Goal: Task Accomplishment & Management: Use online tool/utility

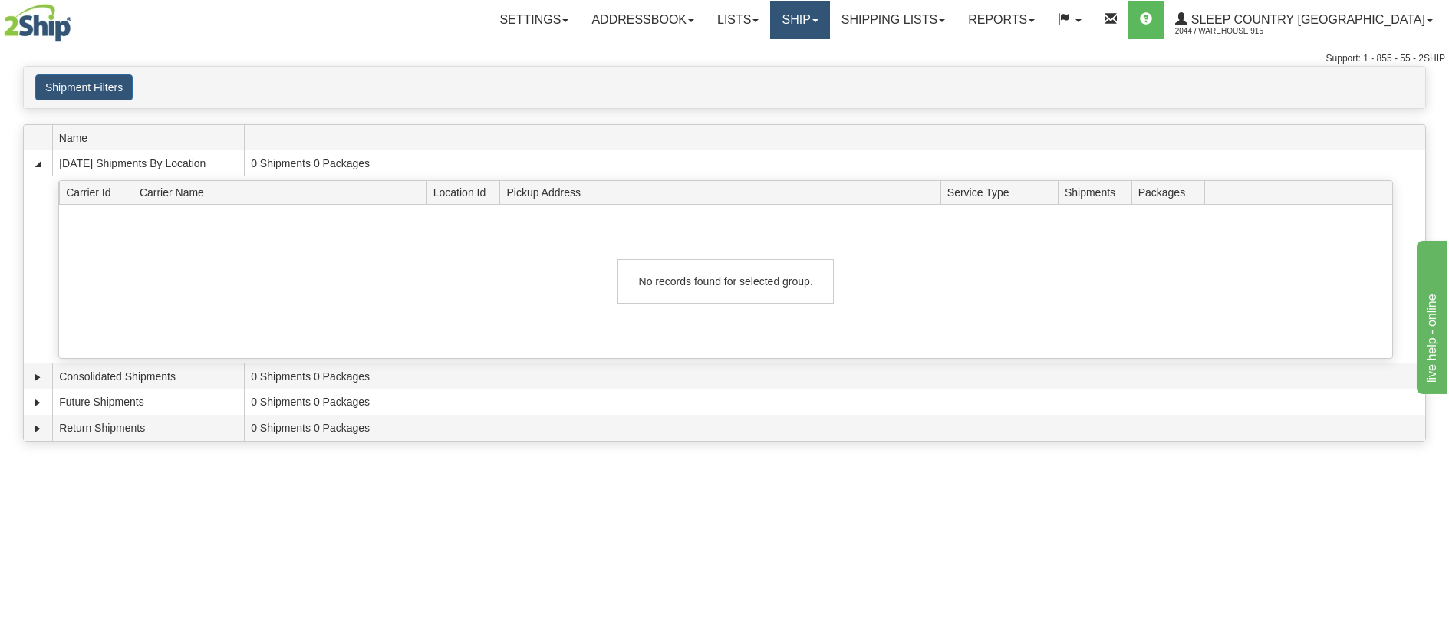
click at [829, 17] on link "Ship" at bounding box center [799, 20] width 59 height 38
click at [829, 51] on link "Ship Screen" at bounding box center [759, 54] width 139 height 20
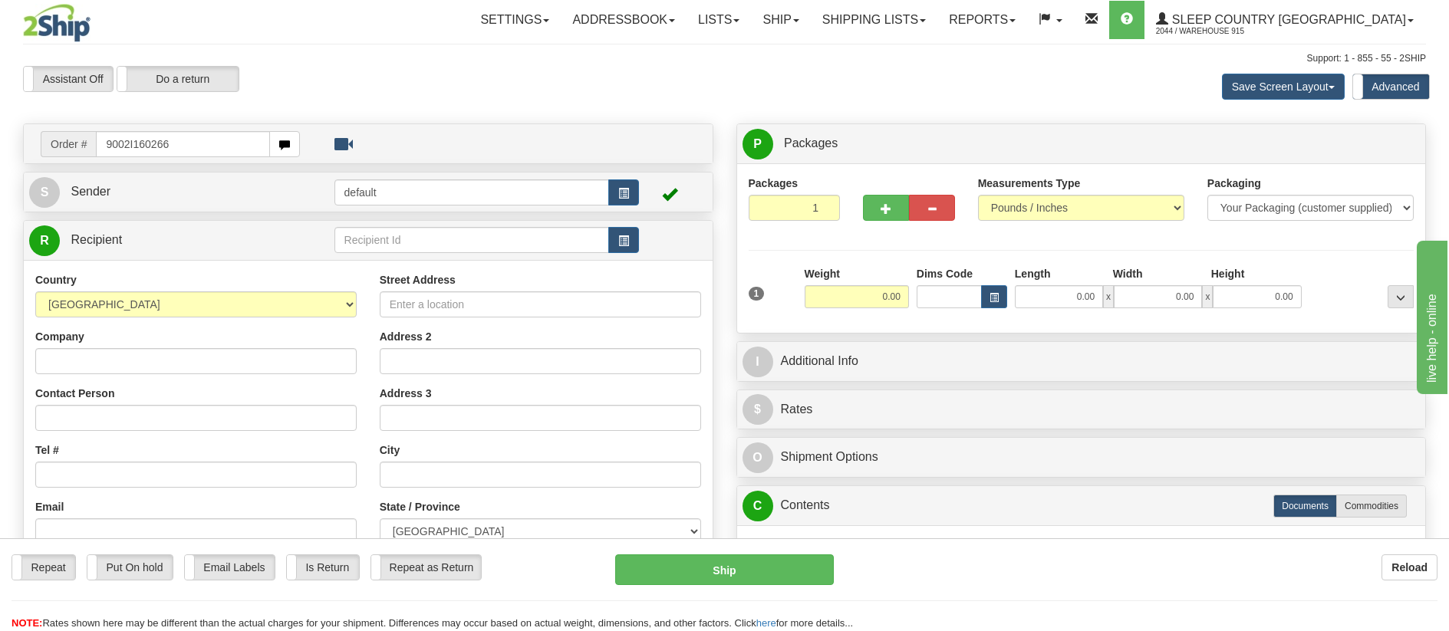
type input "9002I160266"
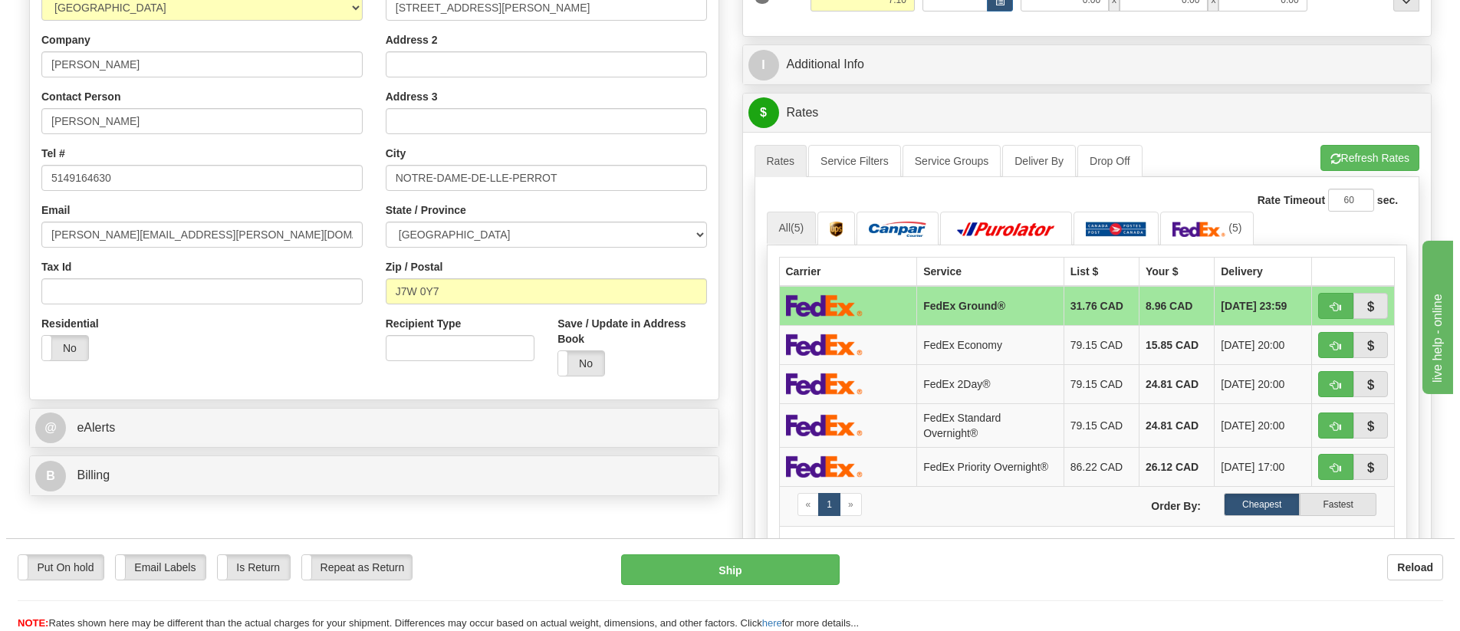
scroll to position [307, 0]
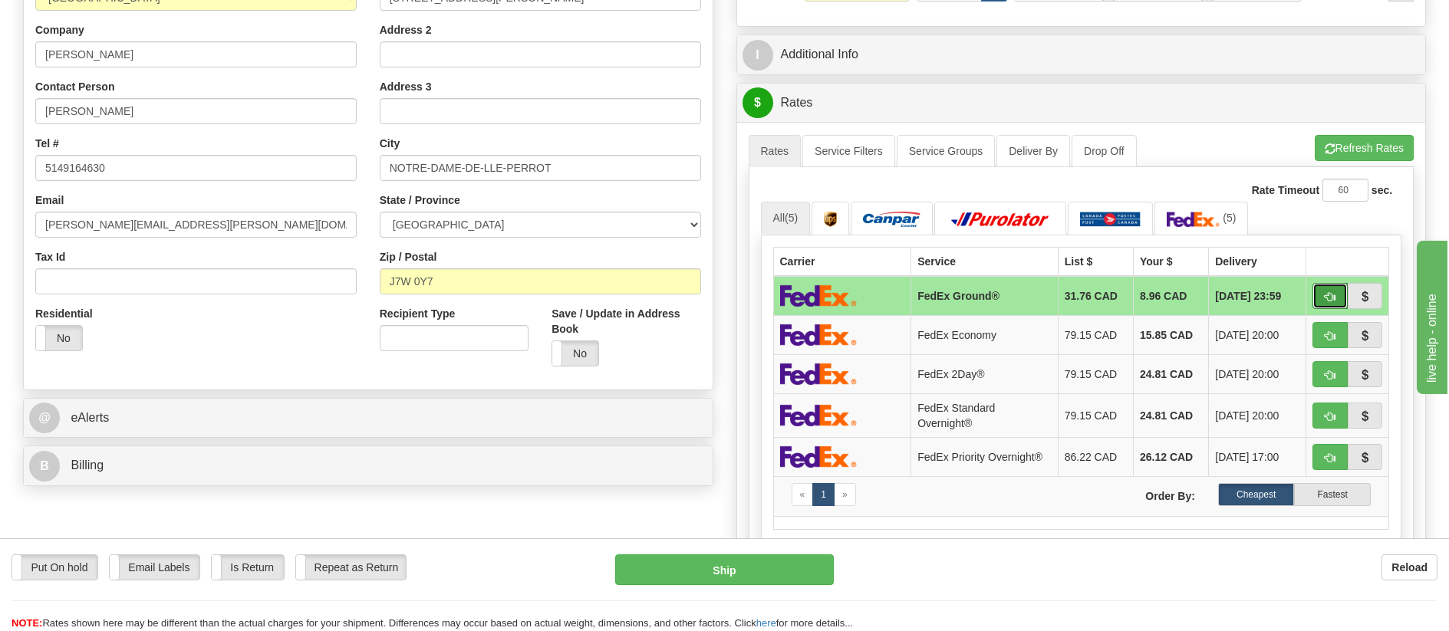
click at [1322, 298] on button "button" at bounding box center [1329, 296] width 35 height 26
type input "92"
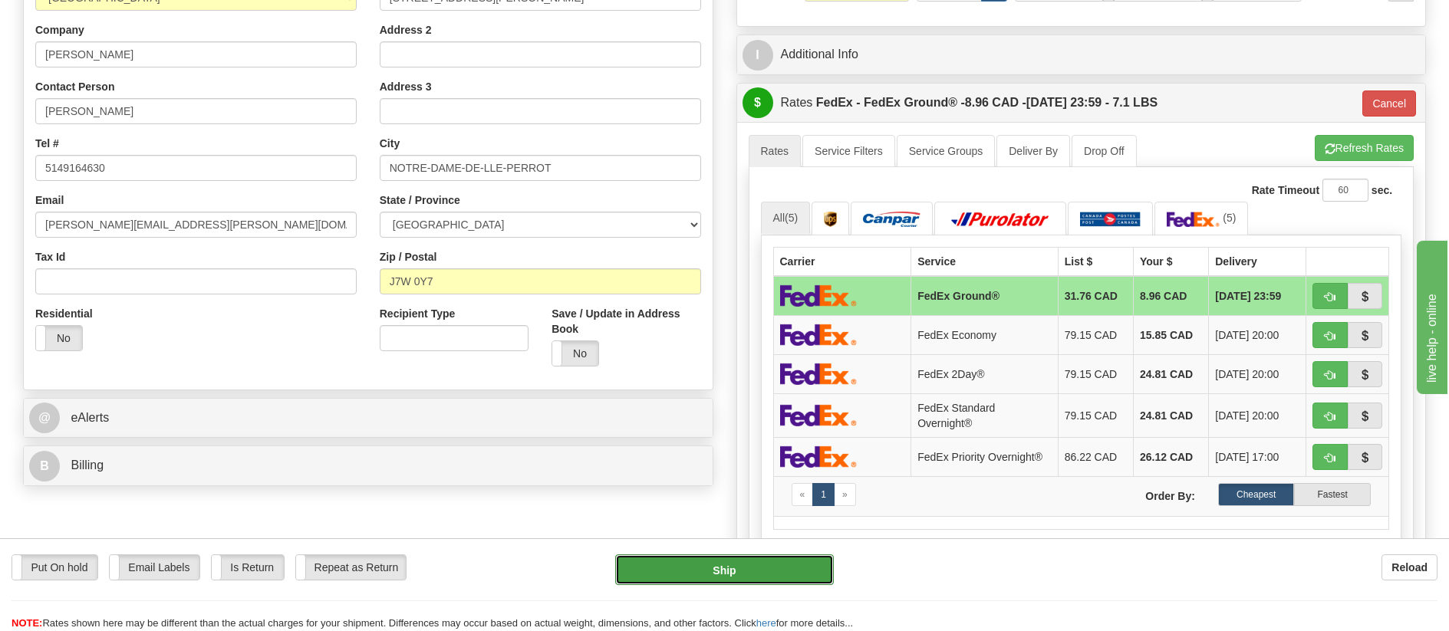
click at [745, 561] on button "Ship" at bounding box center [724, 569] width 219 height 31
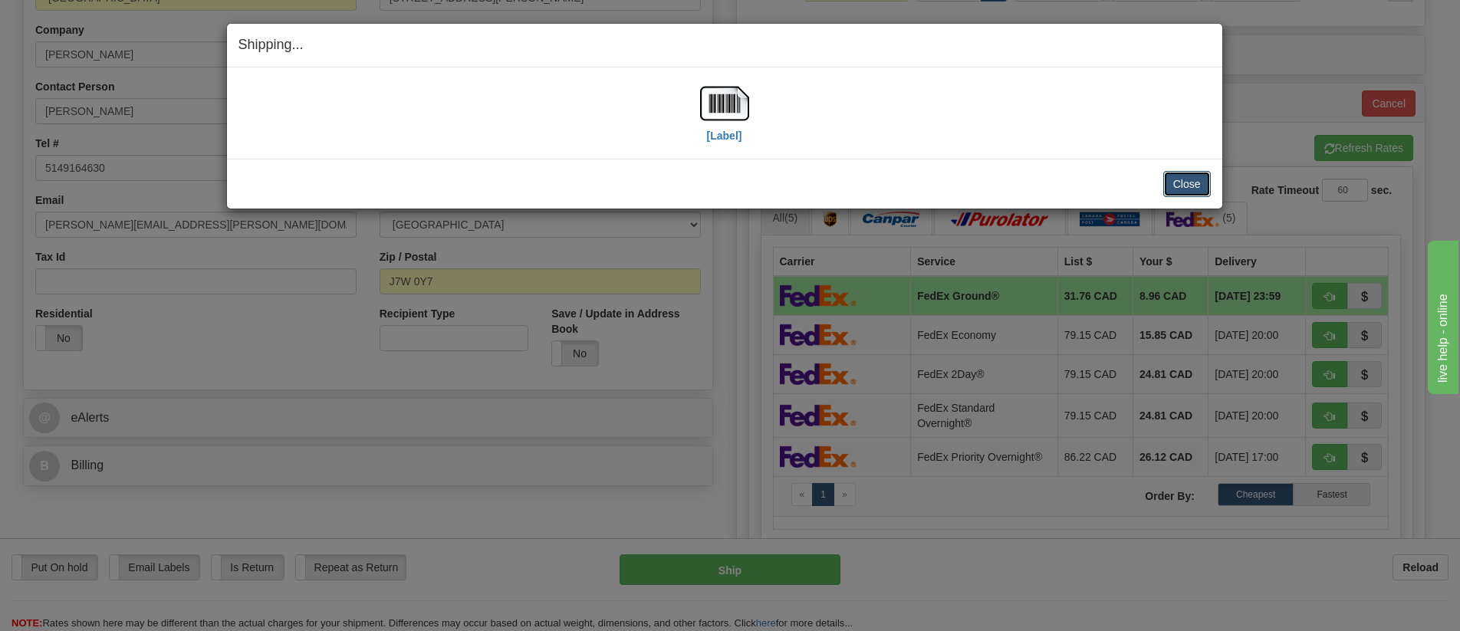
click at [1169, 188] on button "Close" at bounding box center [1187, 184] width 48 height 26
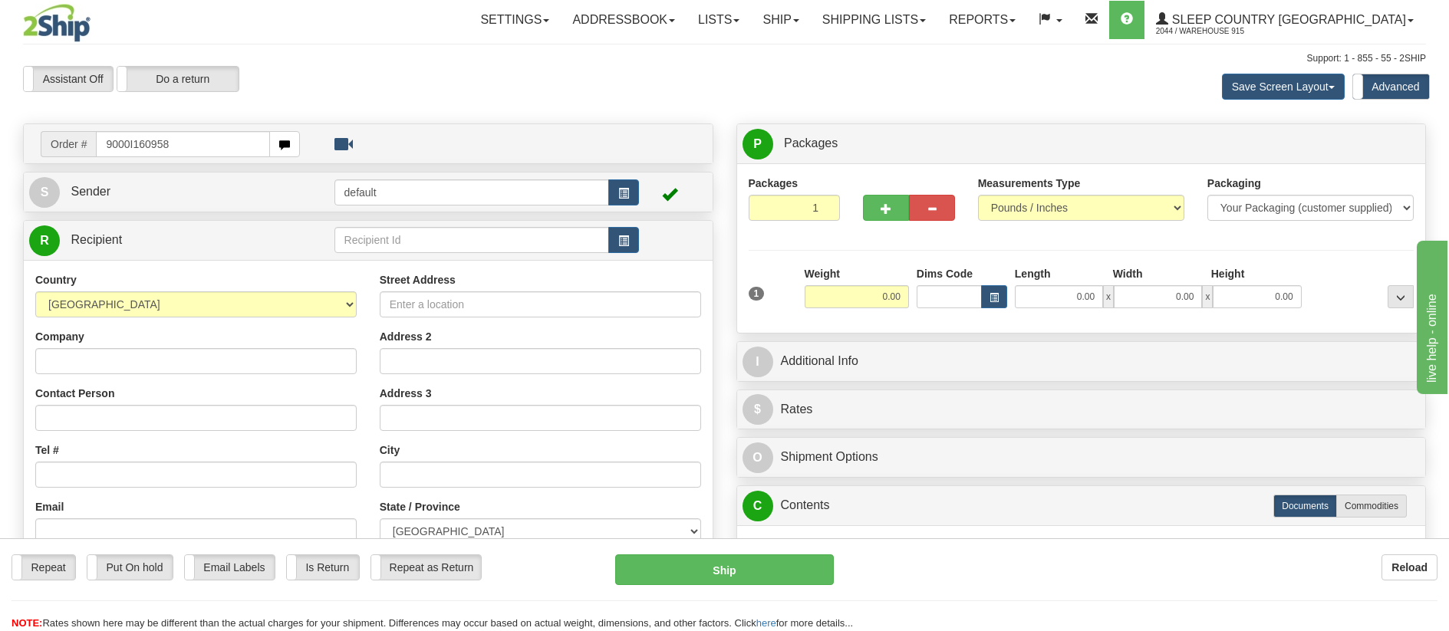
type input "9000I160958"
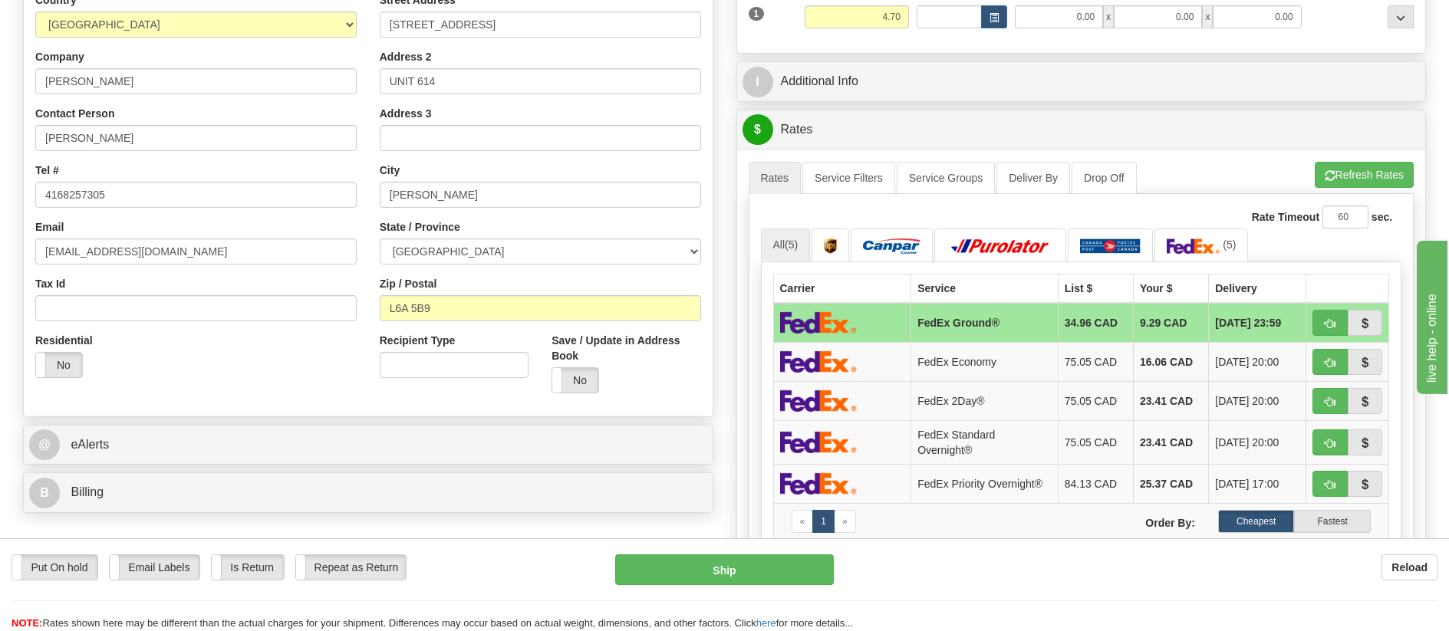
scroll to position [307, 0]
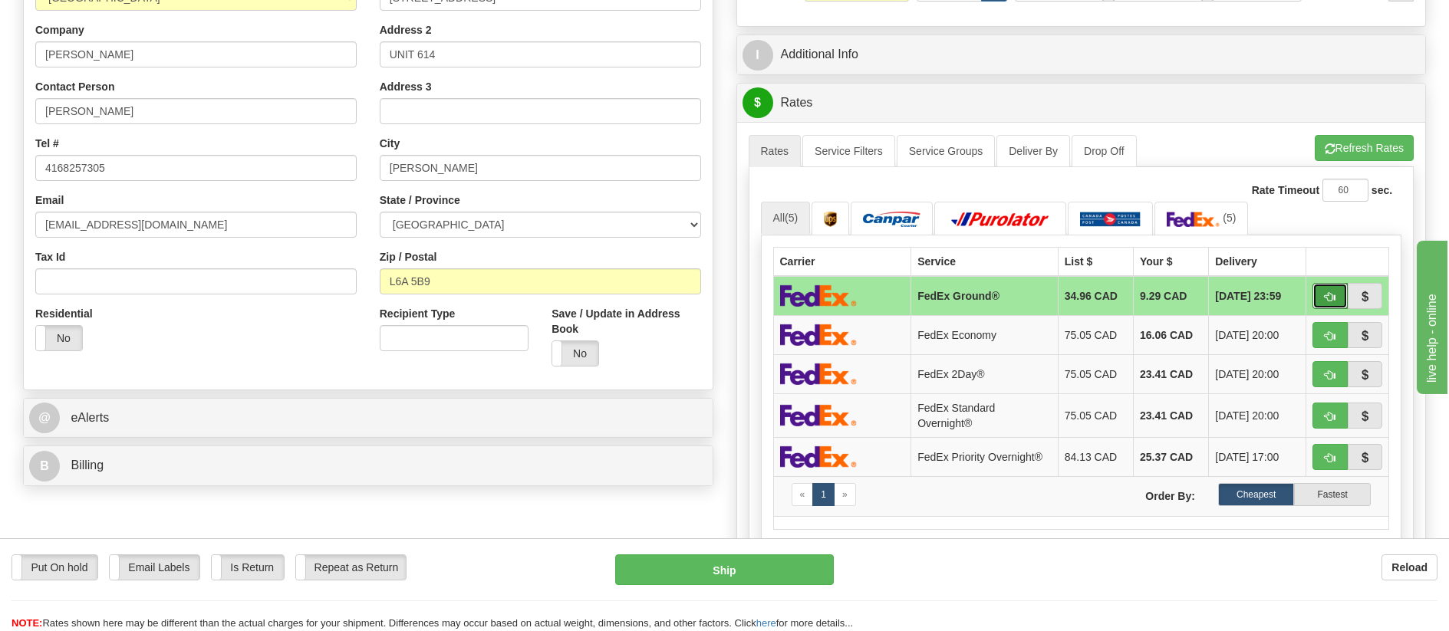
click at [1338, 293] on button "button" at bounding box center [1329, 296] width 35 height 26
type input "92"
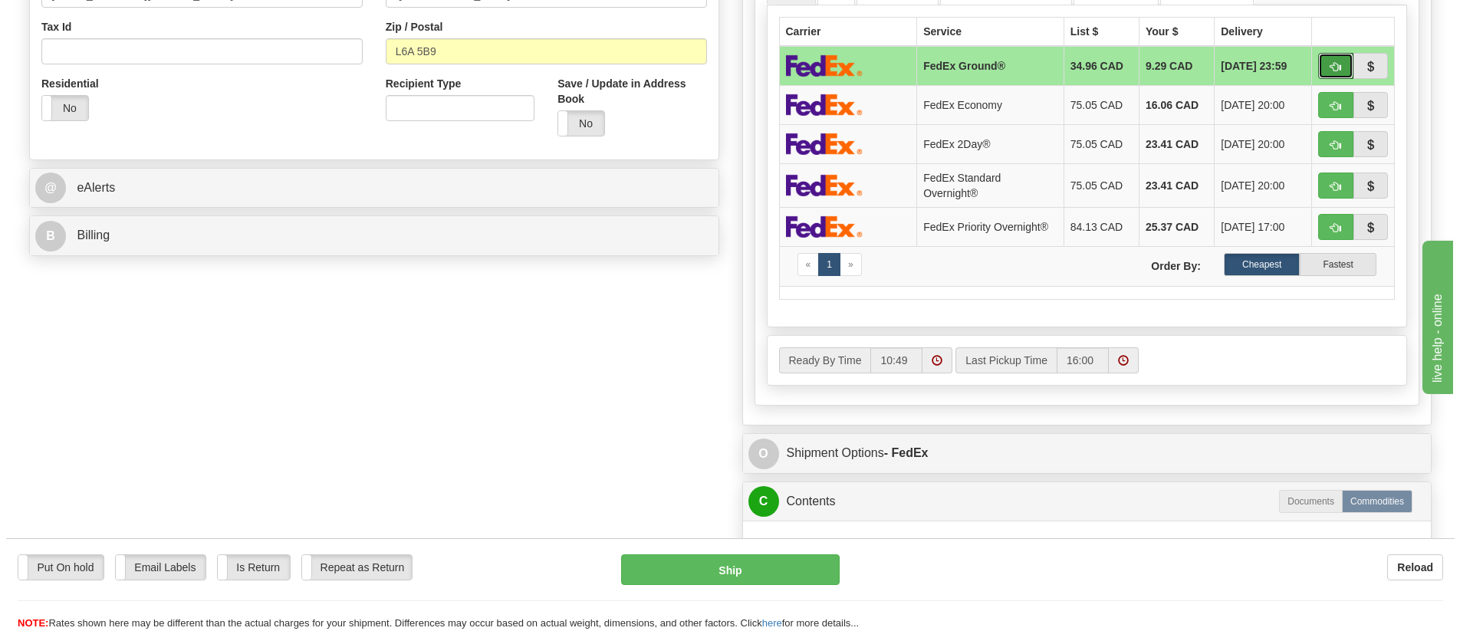
scroll to position [767, 0]
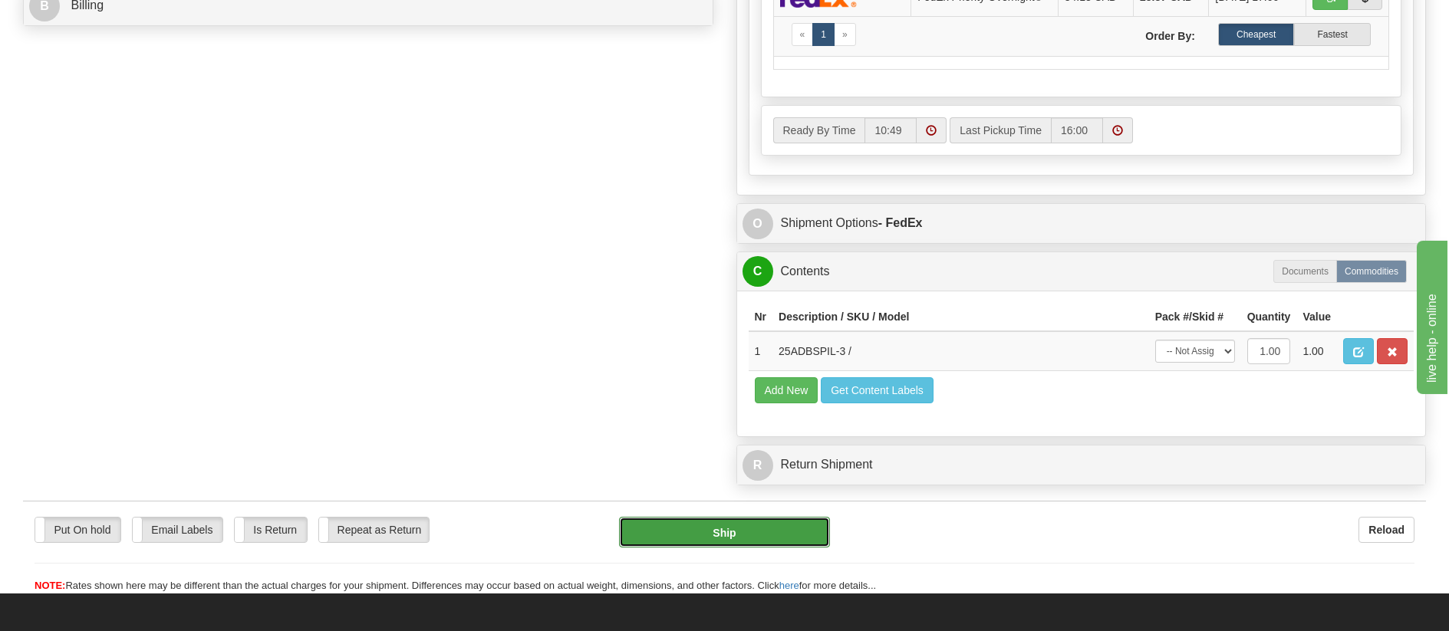
click at [784, 540] on button "Ship" at bounding box center [724, 532] width 211 height 31
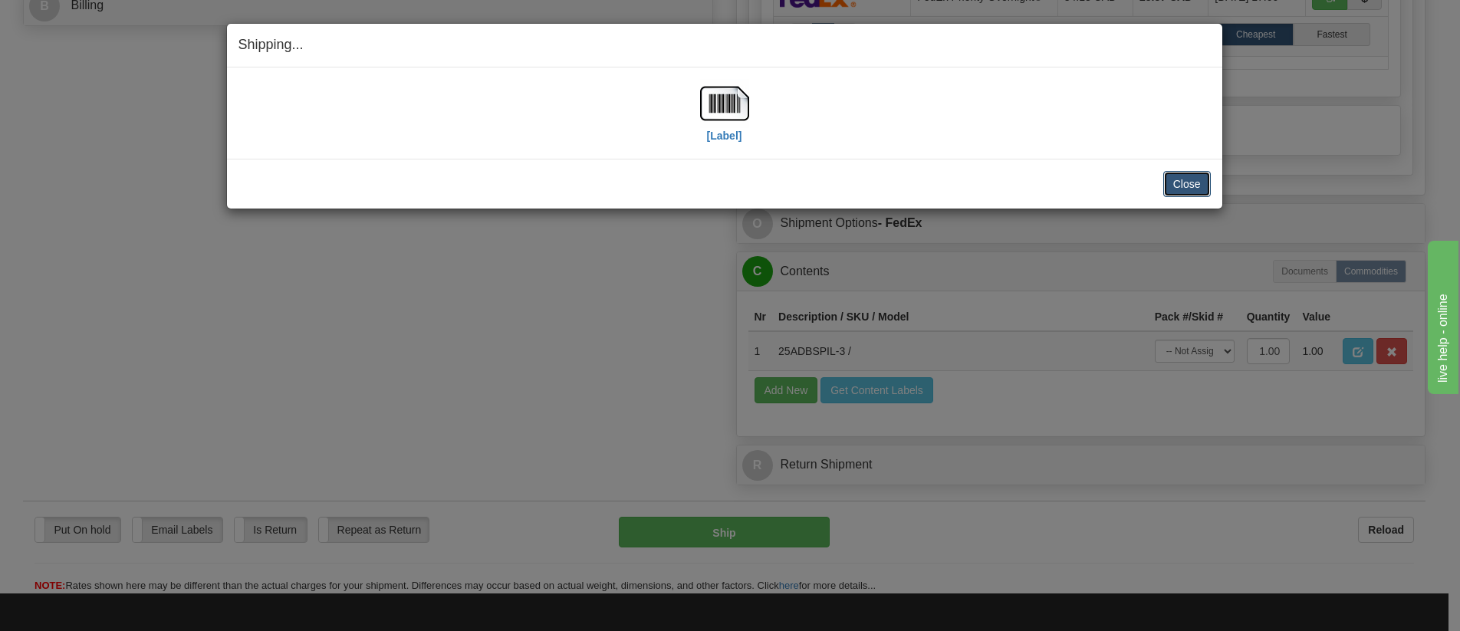
click at [1168, 184] on button "Close" at bounding box center [1187, 184] width 48 height 26
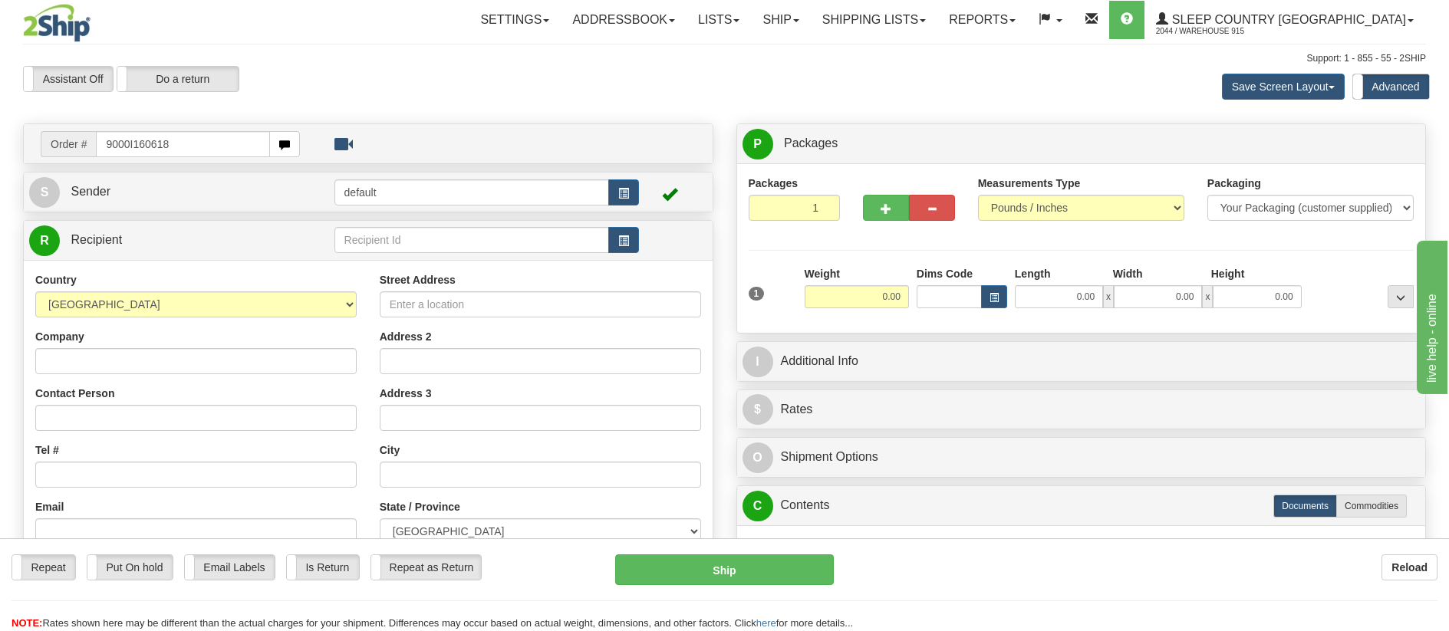
type input "9000I160618"
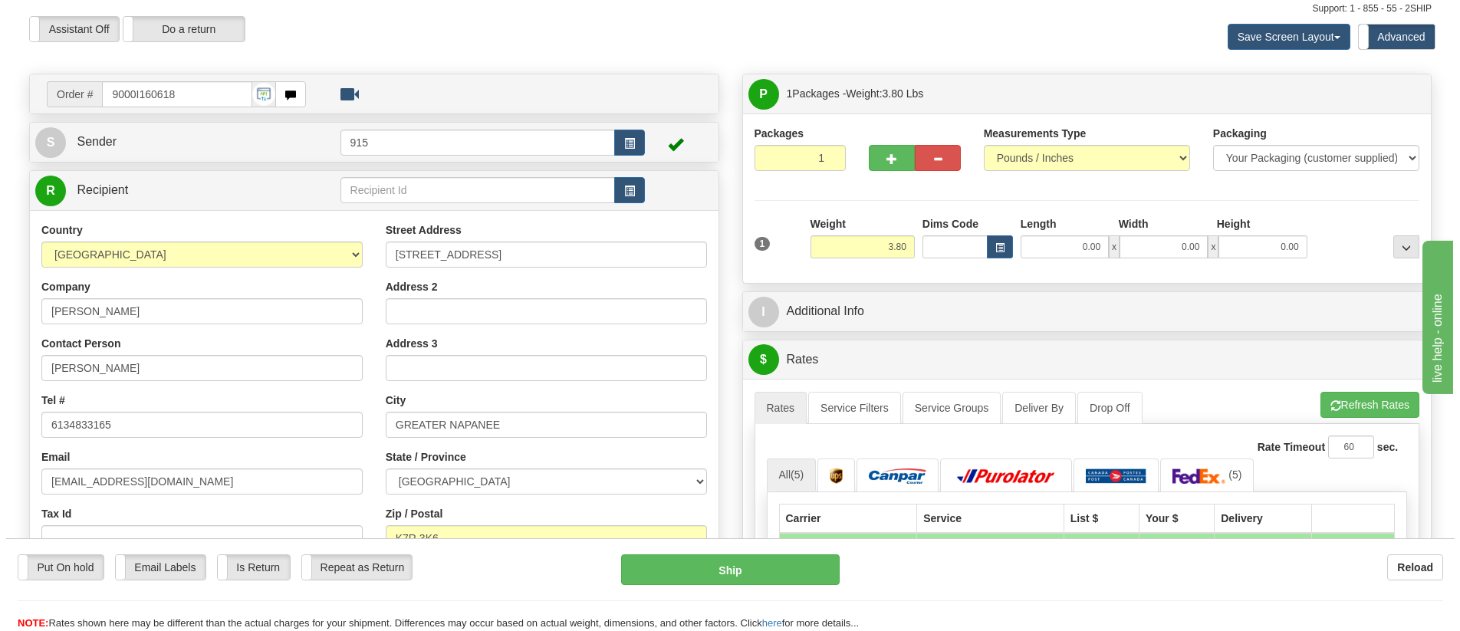
scroll to position [77, 0]
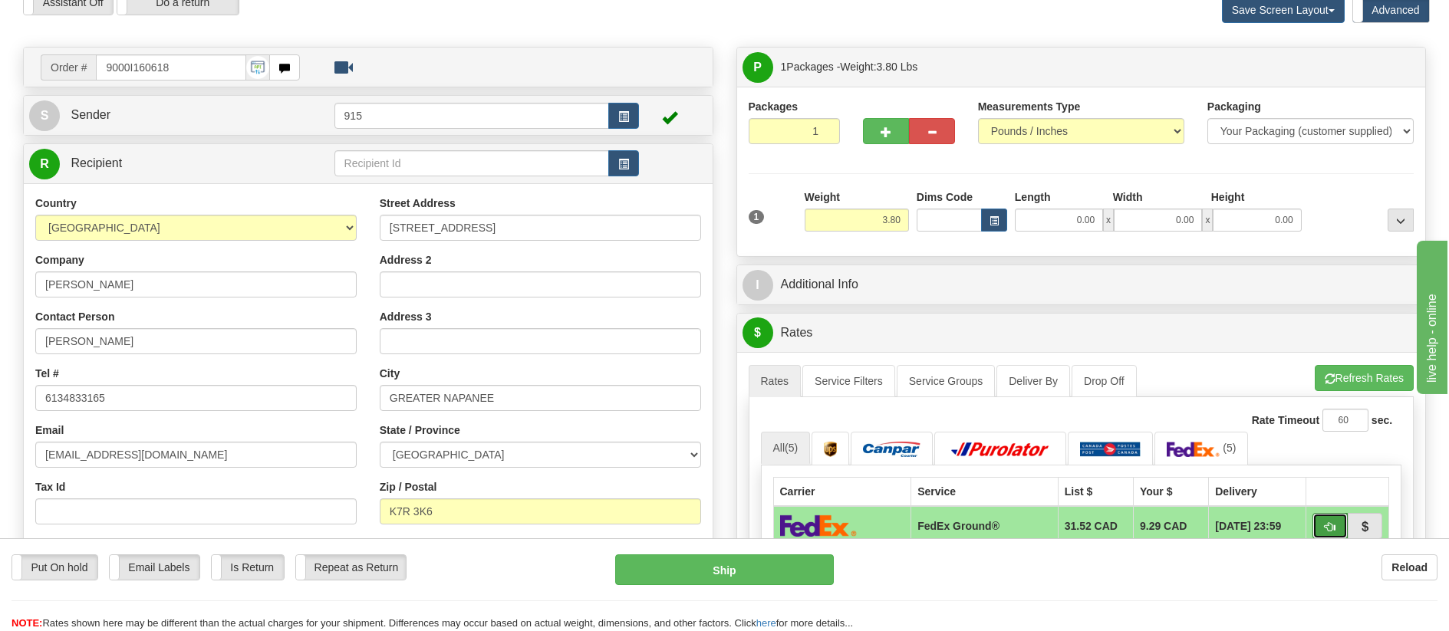
click at [1328, 525] on span "button" at bounding box center [1329, 527] width 11 height 10
type input "92"
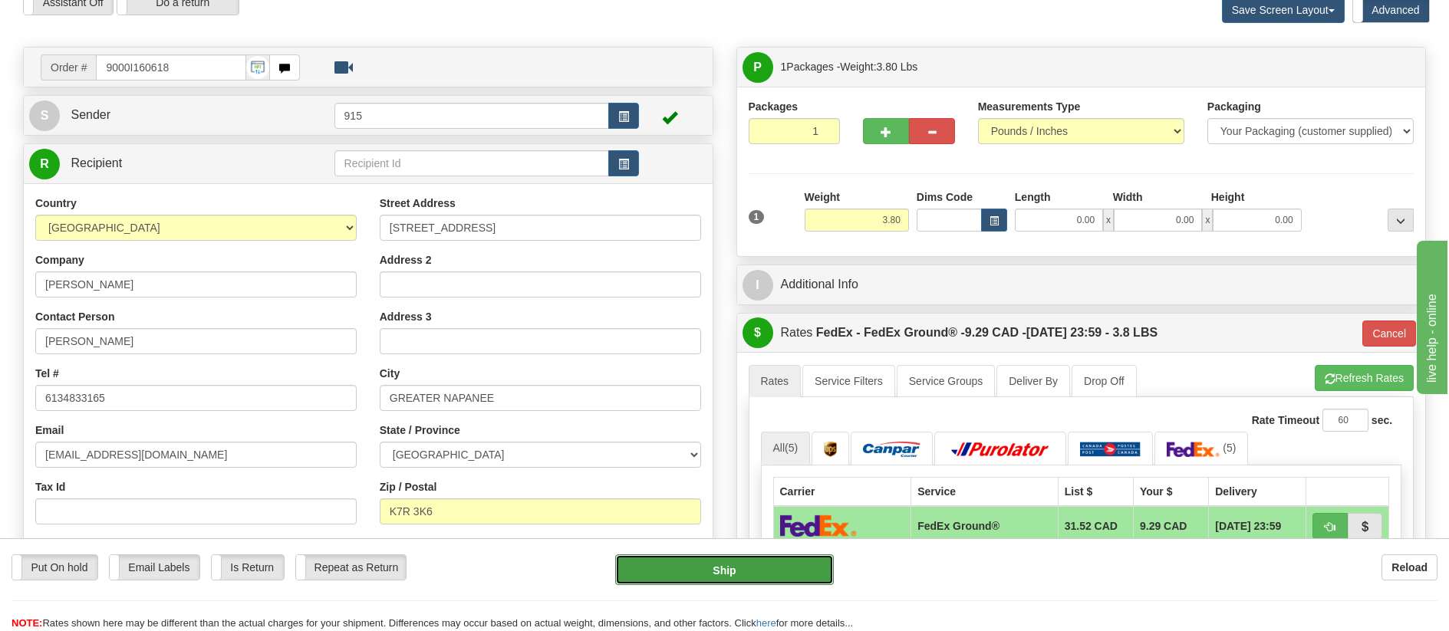
click at [814, 565] on button "Ship" at bounding box center [724, 569] width 219 height 31
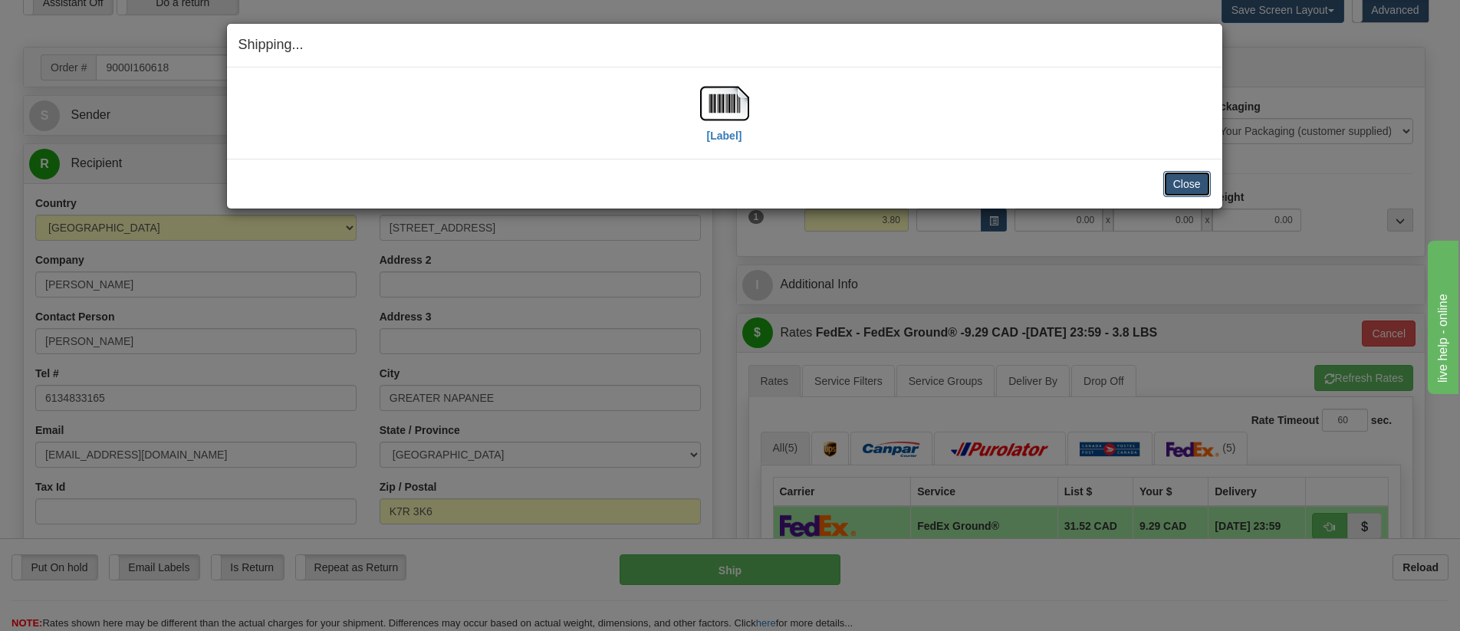
click at [1198, 179] on button "Close" at bounding box center [1187, 184] width 48 height 26
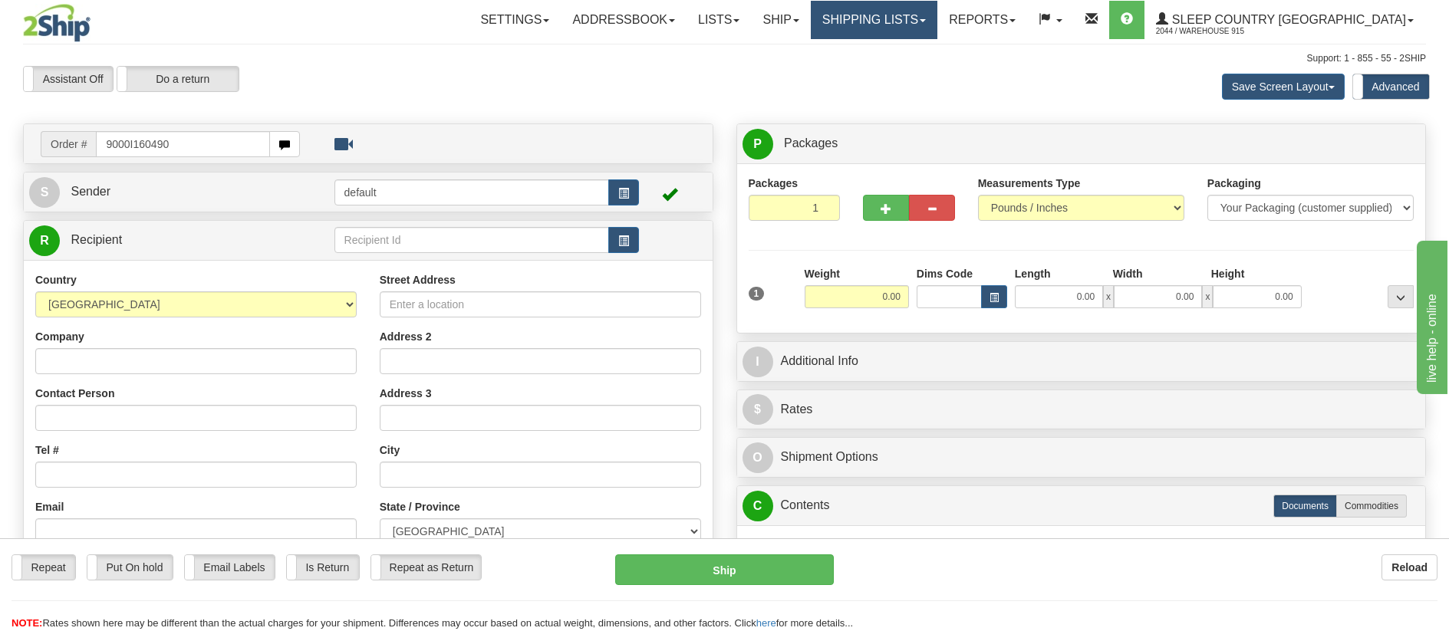
type input "9000I160490"
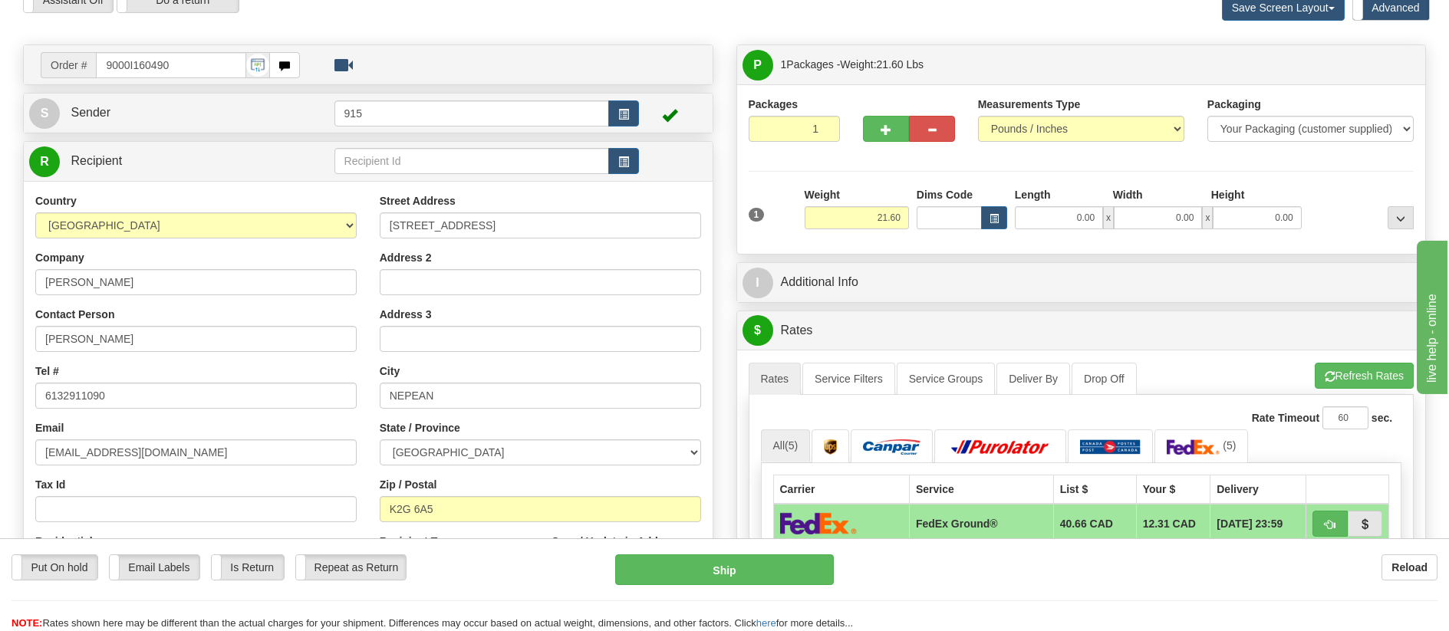
scroll to position [153, 0]
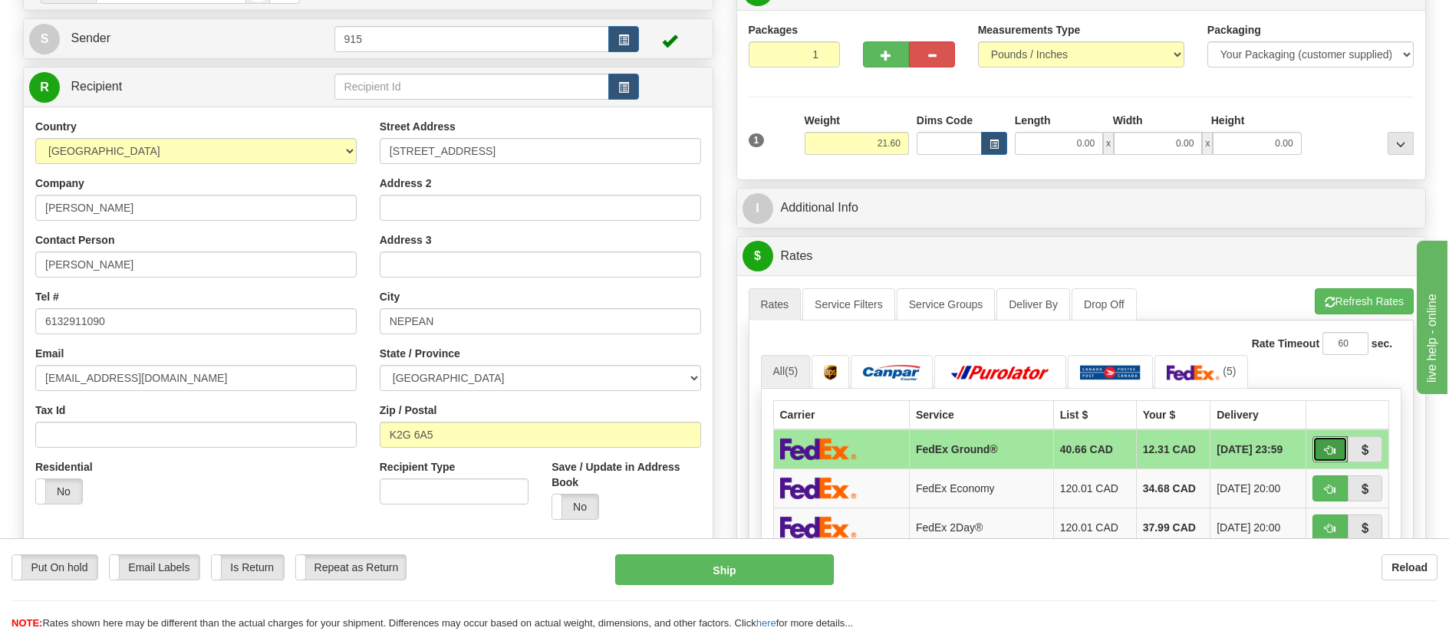
click at [1327, 446] on span "button" at bounding box center [1329, 451] width 11 height 10
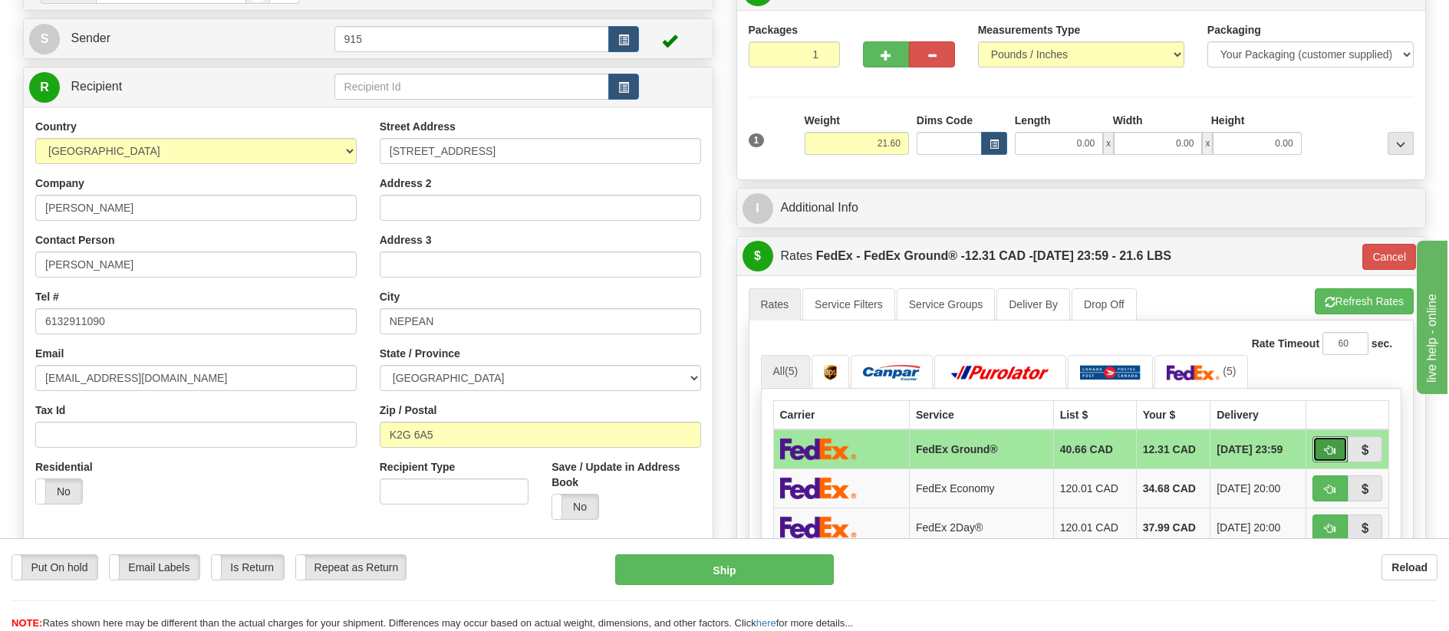
type input "92"
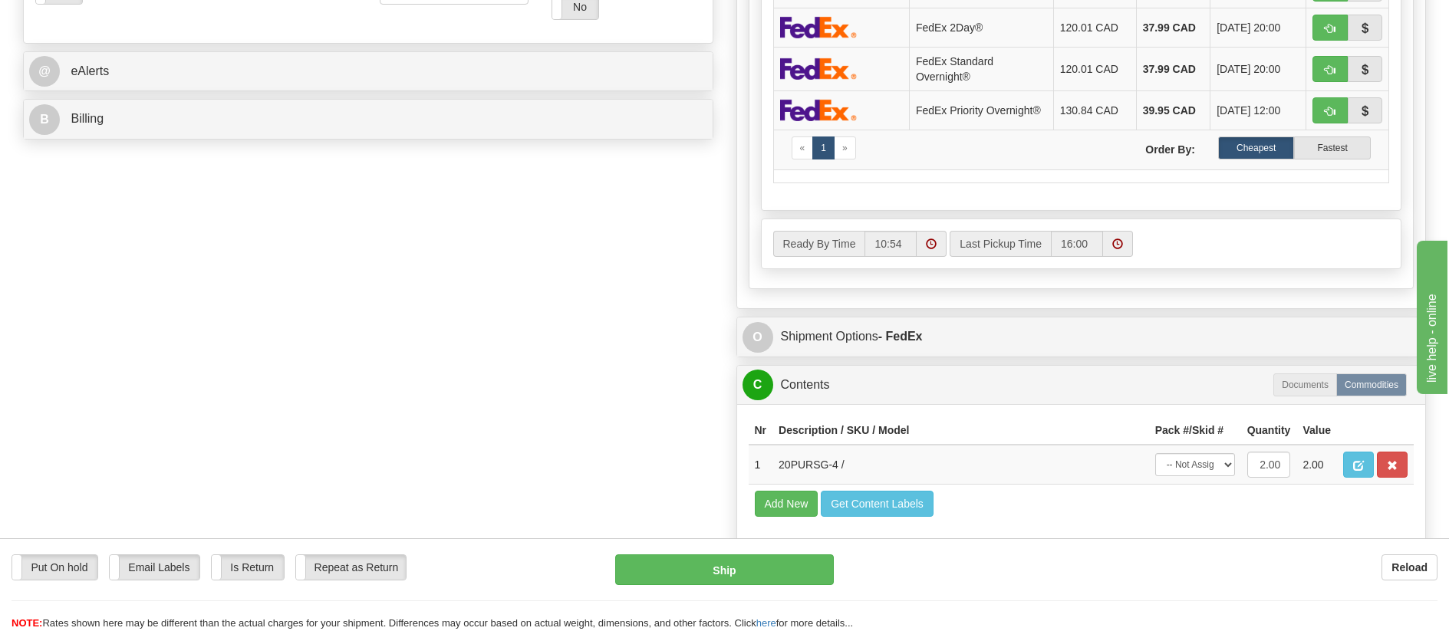
scroll to position [690, 0]
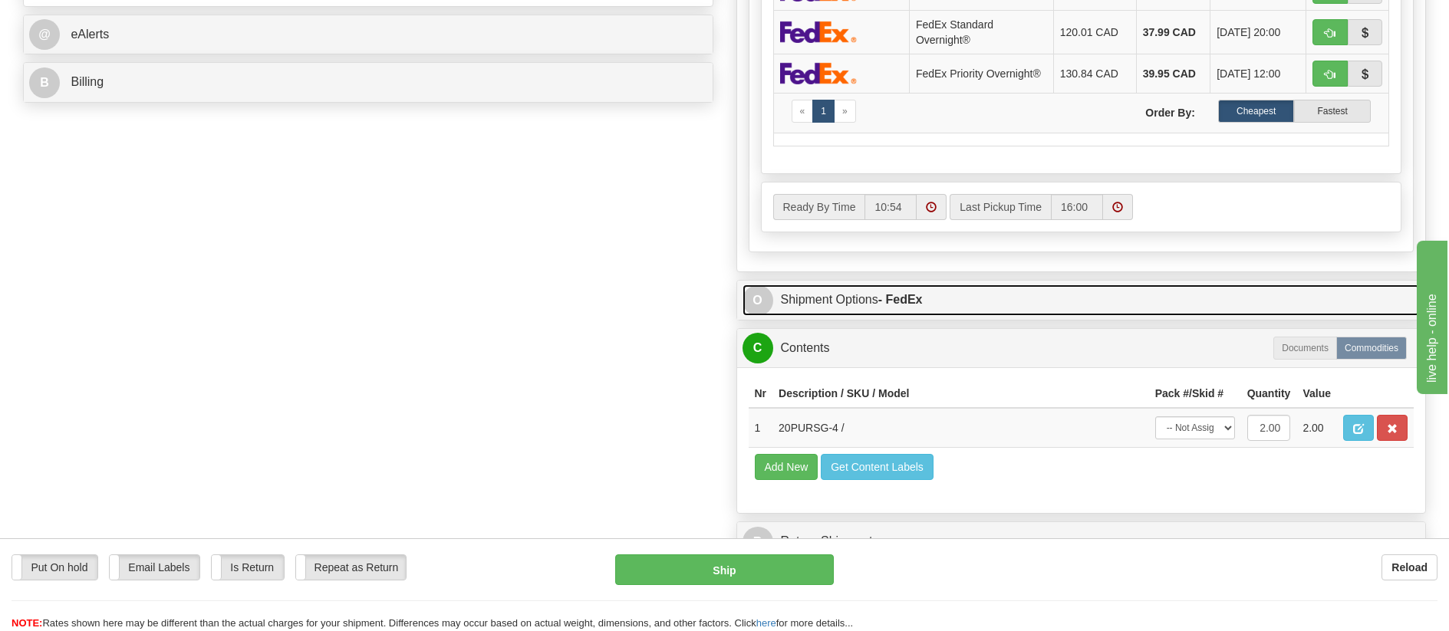
click at [893, 306] on strong "- FedEx" at bounding box center [900, 299] width 44 height 13
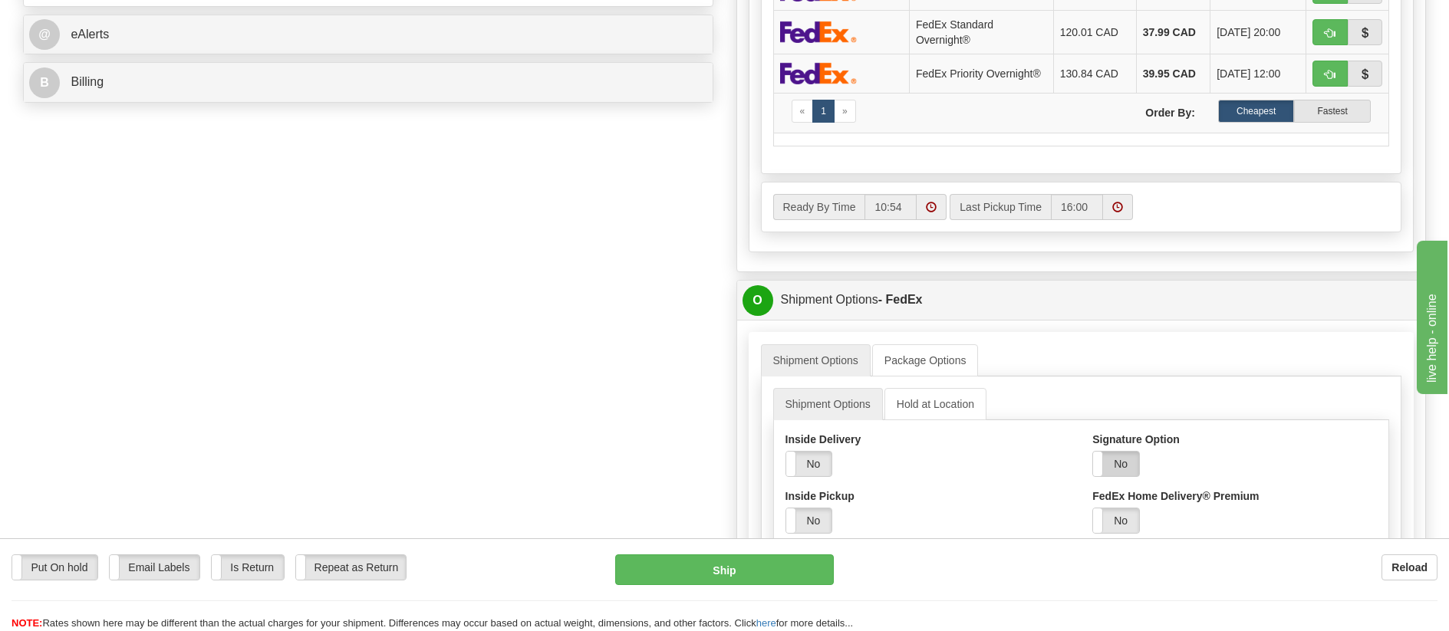
click at [1125, 460] on label "No" at bounding box center [1116, 464] width 46 height 25
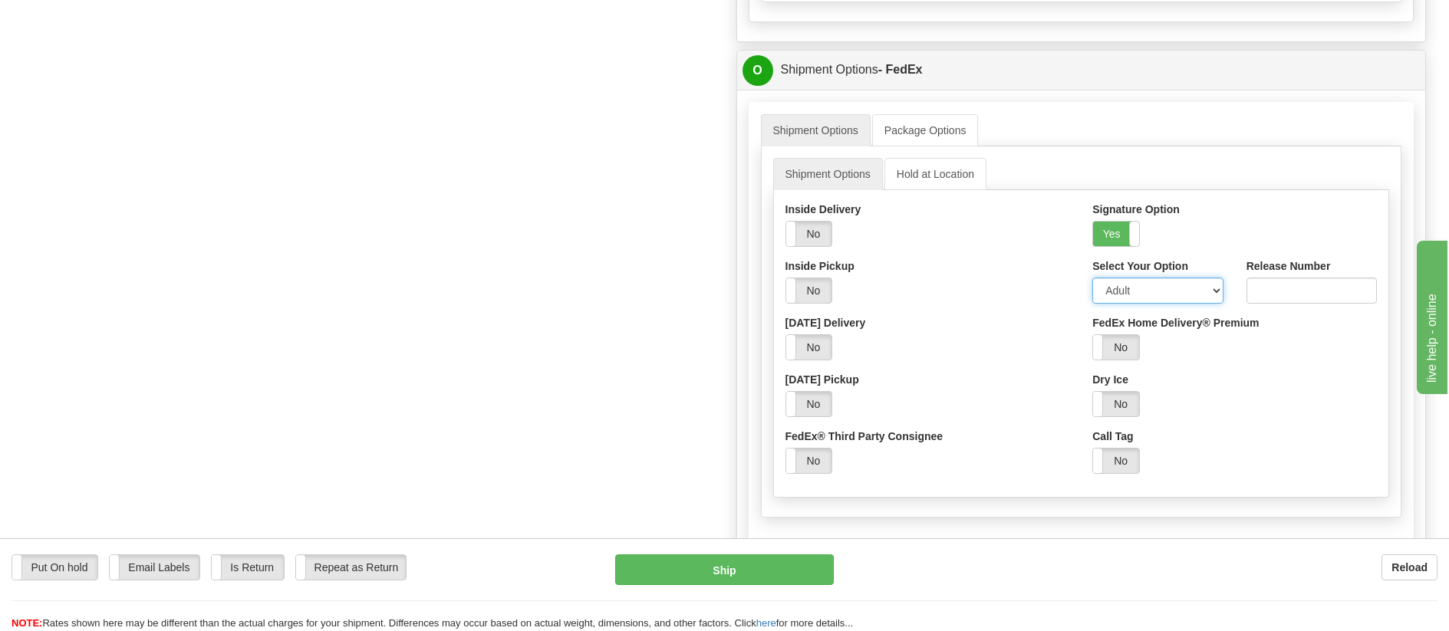
click at [1148, 291] on select "Adult Direct Indirect No Signature Required Service Default" at bounding box center [1157, 291] width 130 height 26
select select "2"
click at [1092, 281] on select "Adult Direct Indirect No Signature Required Service Default" at bounding box center [1157, 291] width 130 height 26
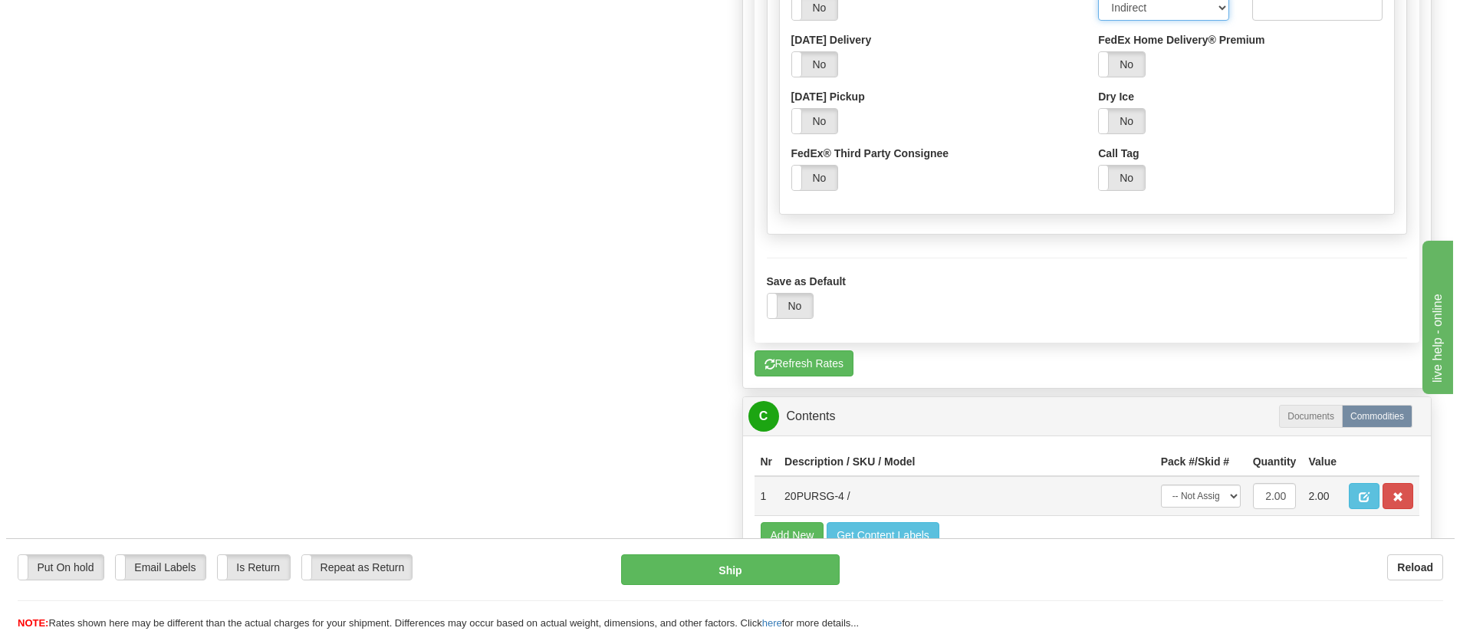
scroll to position [1304, 0]
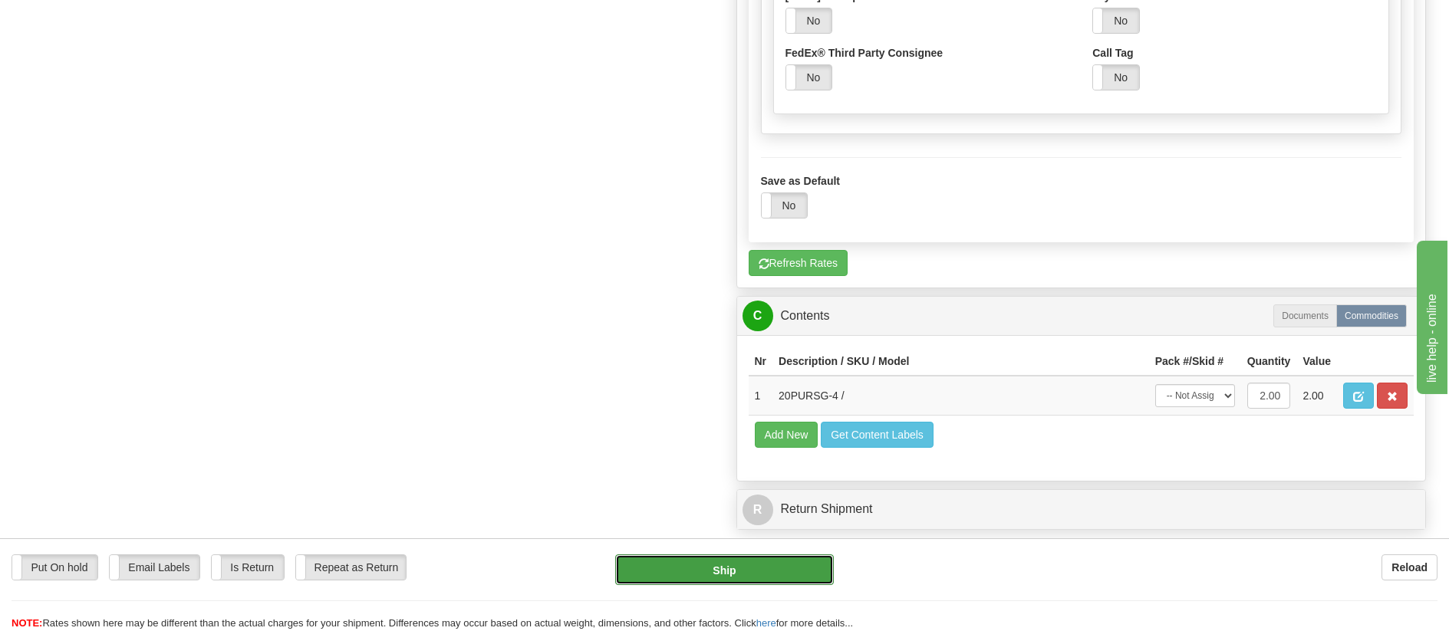
click at [785, 564] on button "Ship" at bounding box center [724, 569] width 219 height 31
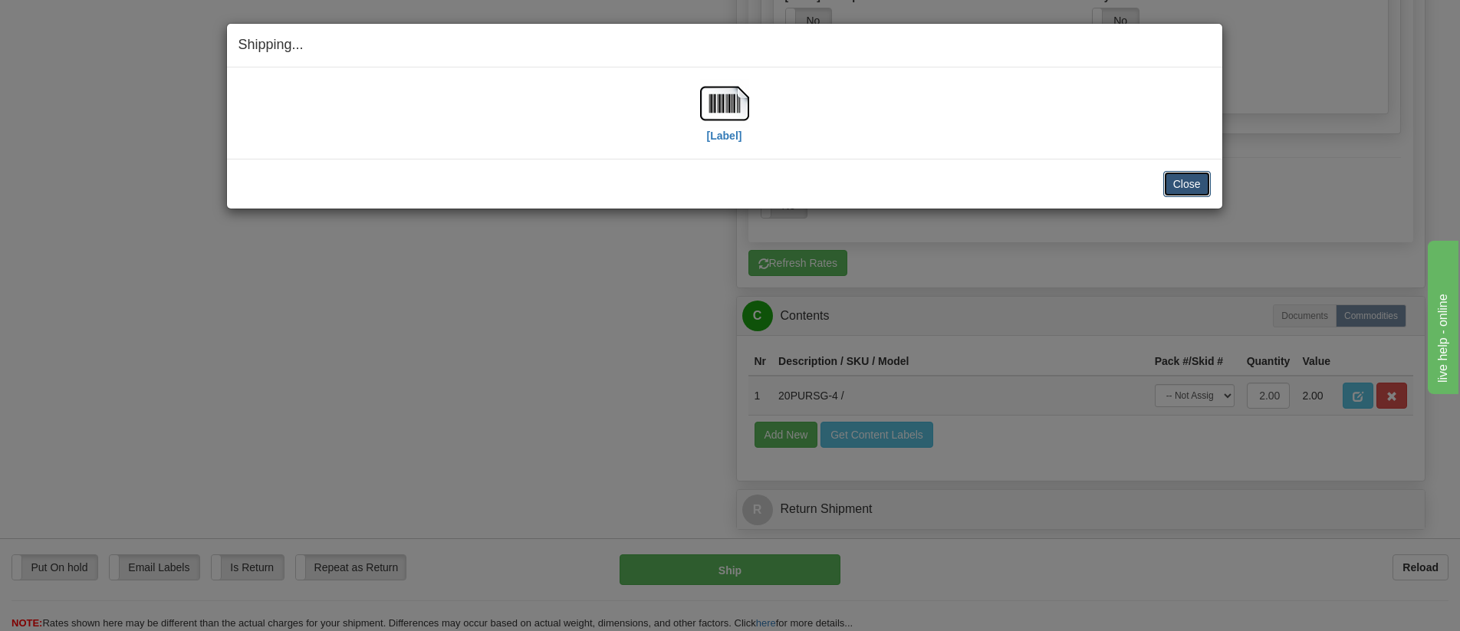
click at [1188, 192] on button "Close" at bounding box center [1187, 184] width 48 height 26
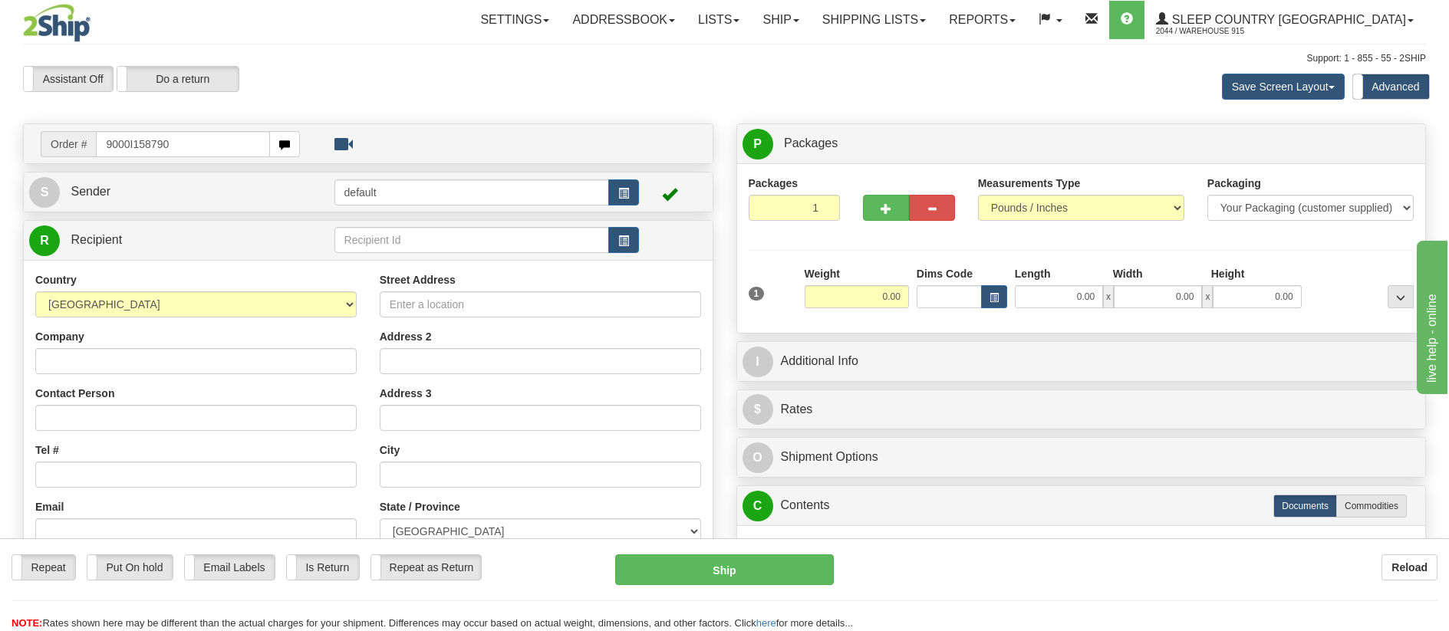
type input "9000I158790"
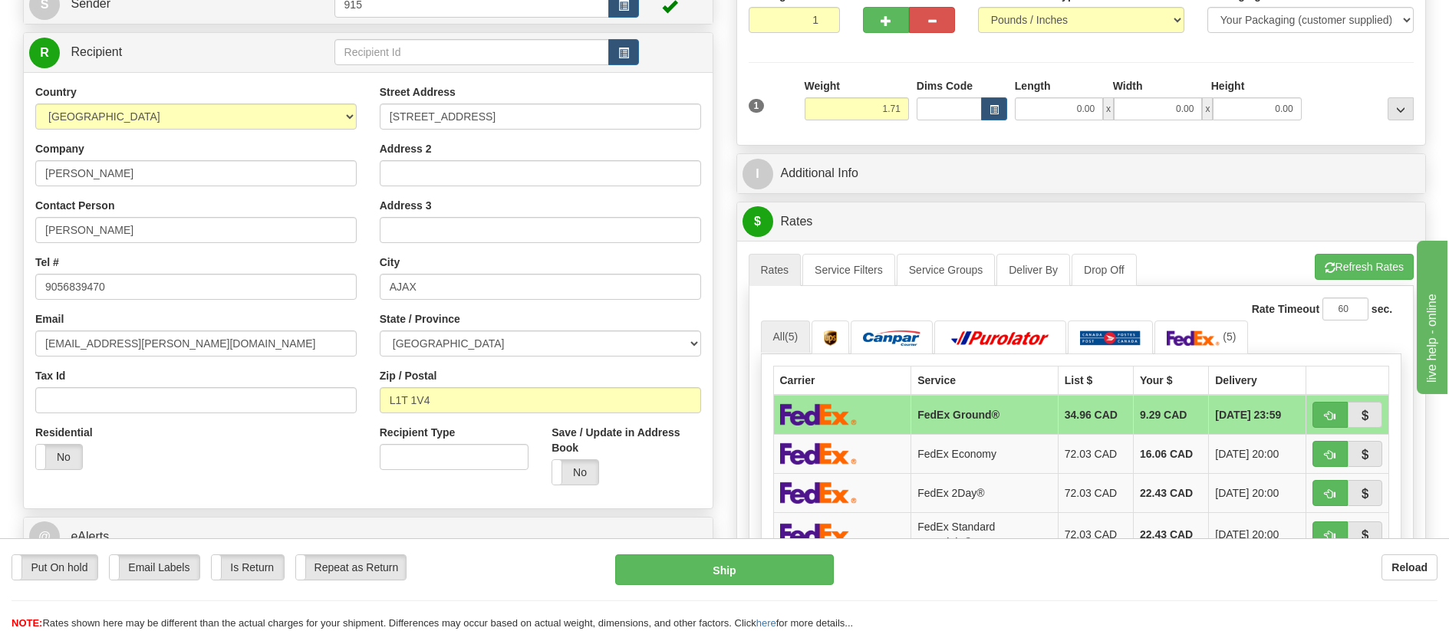
scroll to position [230, 0]
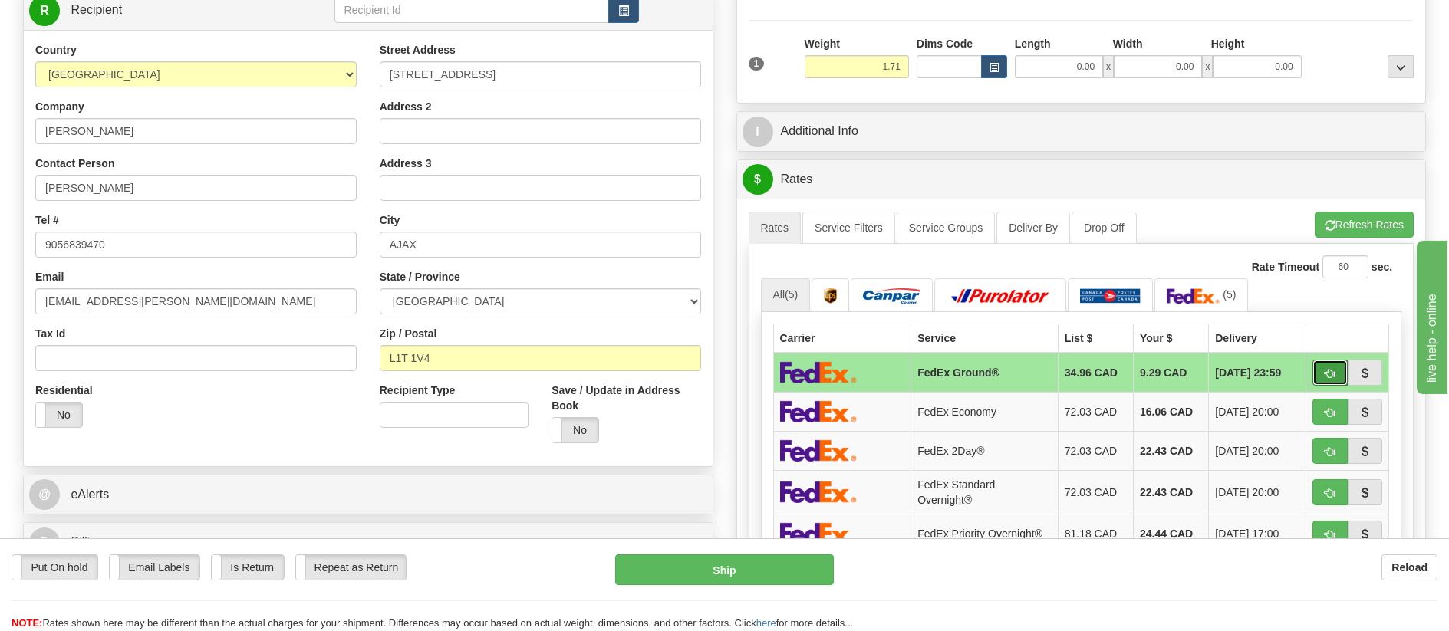
click at [1331, 374] on span "button" at bounding box center [1329, 374] width 11 height 10
type input "92"
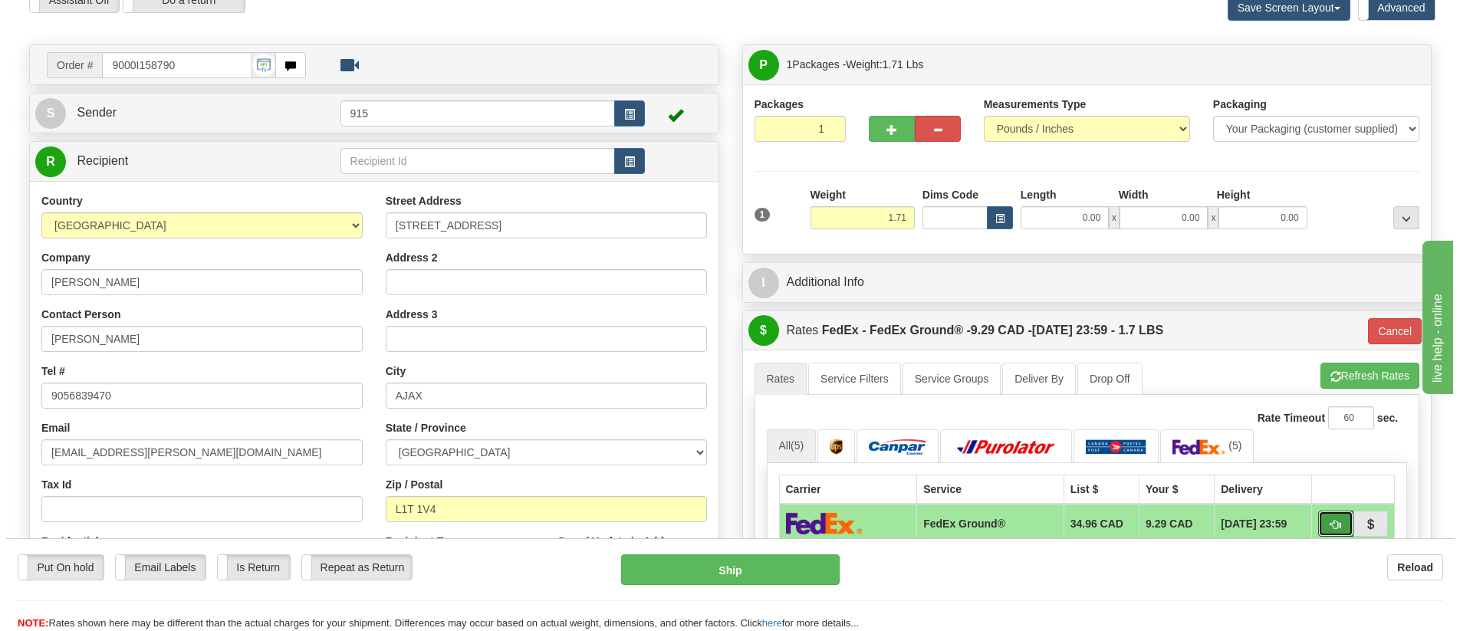
scroll to position [77, 0]
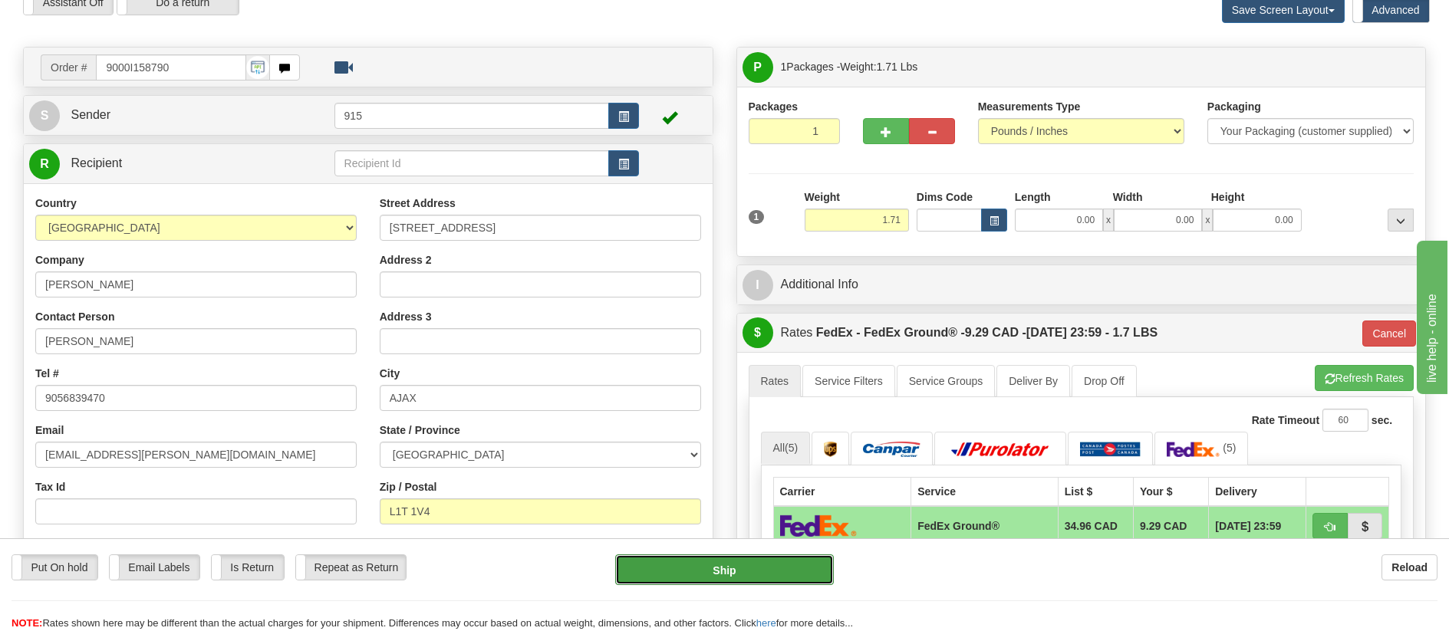
click at [776, 569] on button "Ship" at bounding box center [724, 569] width 219 height 31
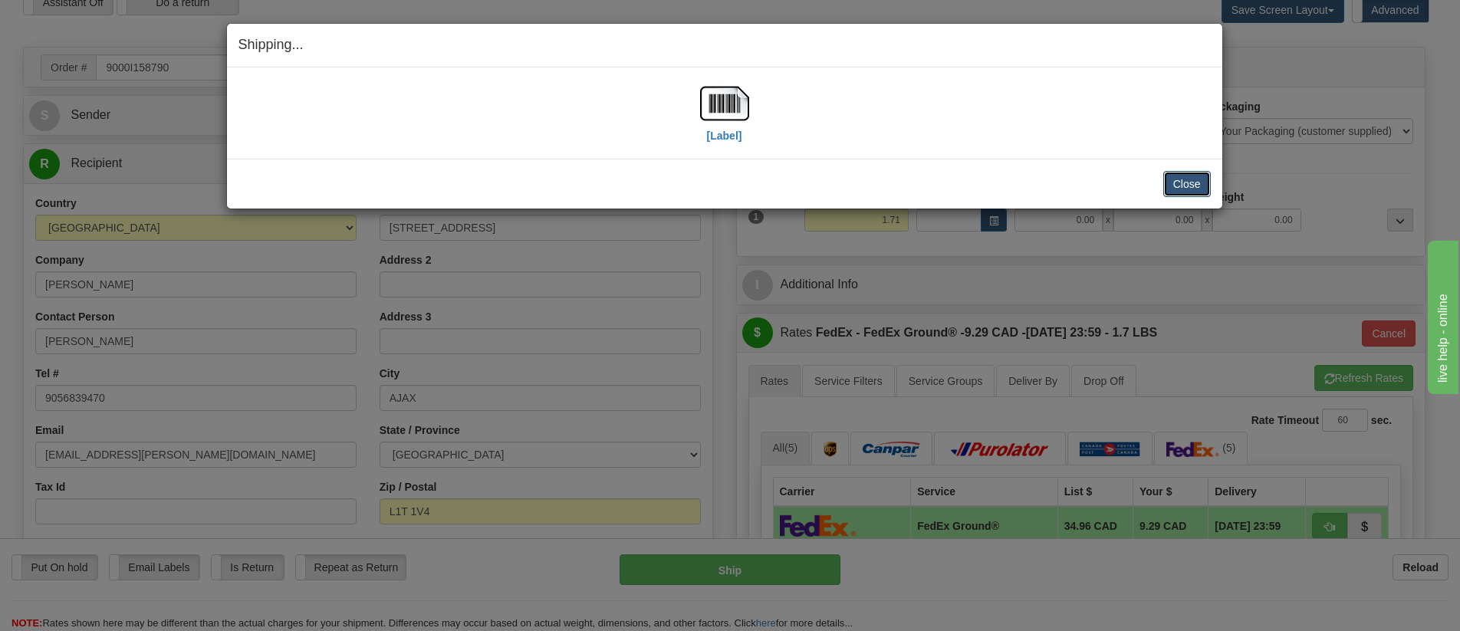
click at [1186, 192] on button "Close" at bounding box center [1187, 184] width 48 height 26
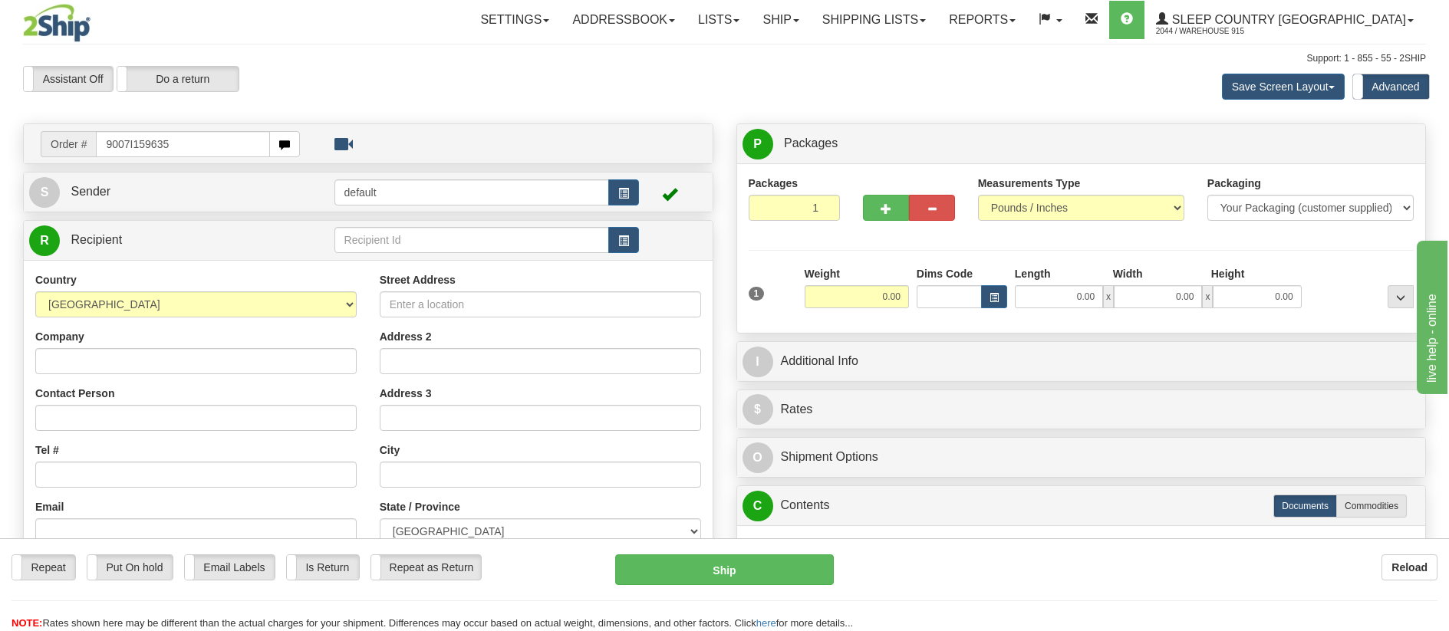
type input "9007I159635"
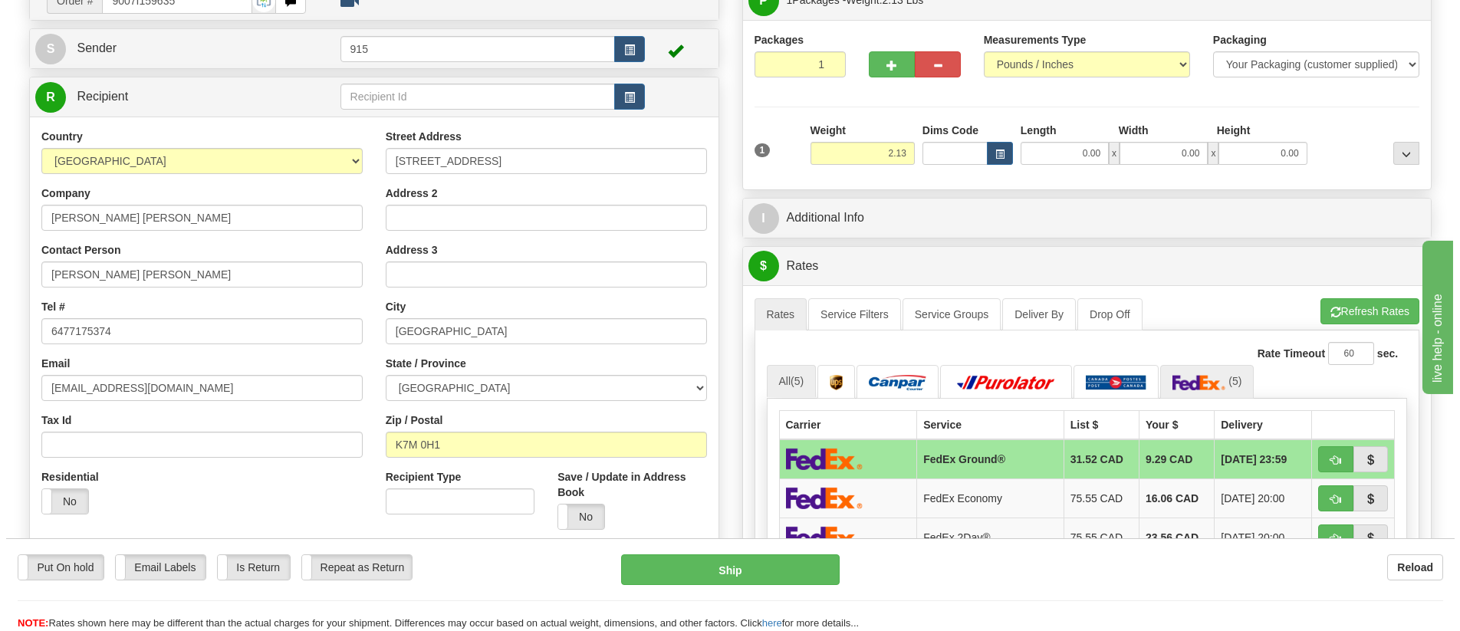
scroll to position [153, 0]
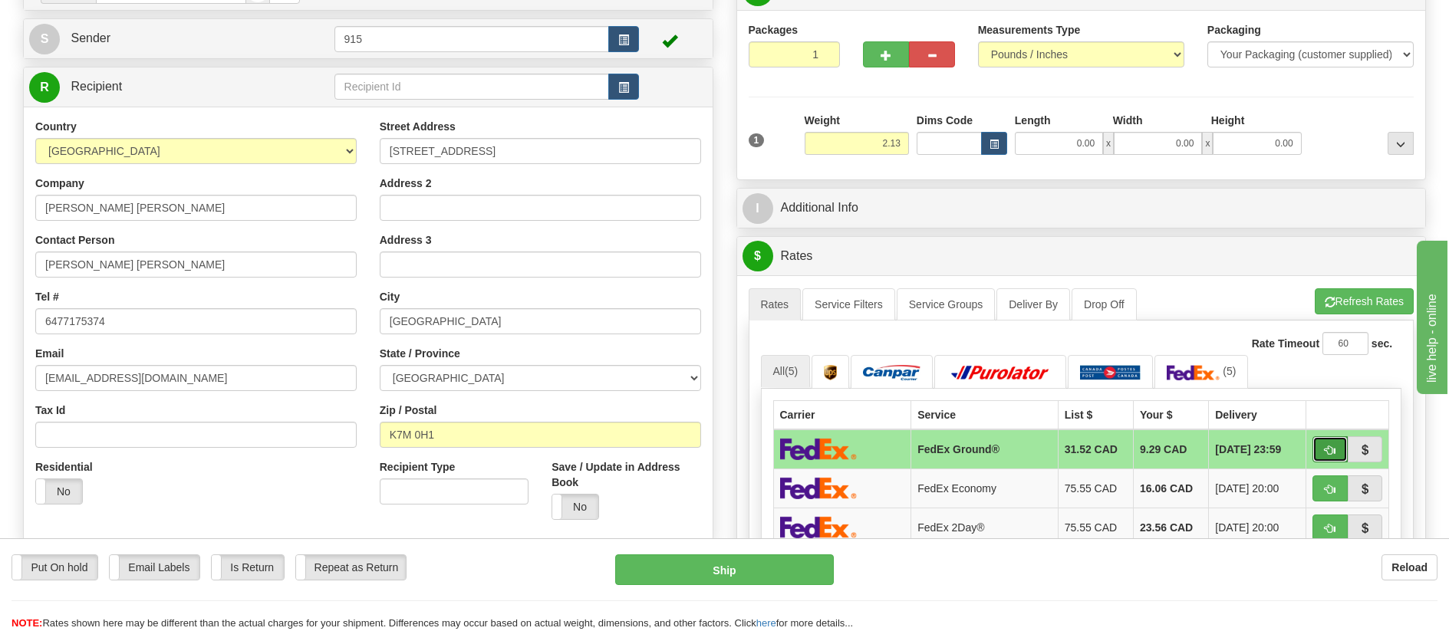
click at [1334, 446] on span "button" at bounding box center [1329, 451] width 11 height 10
type input "92"
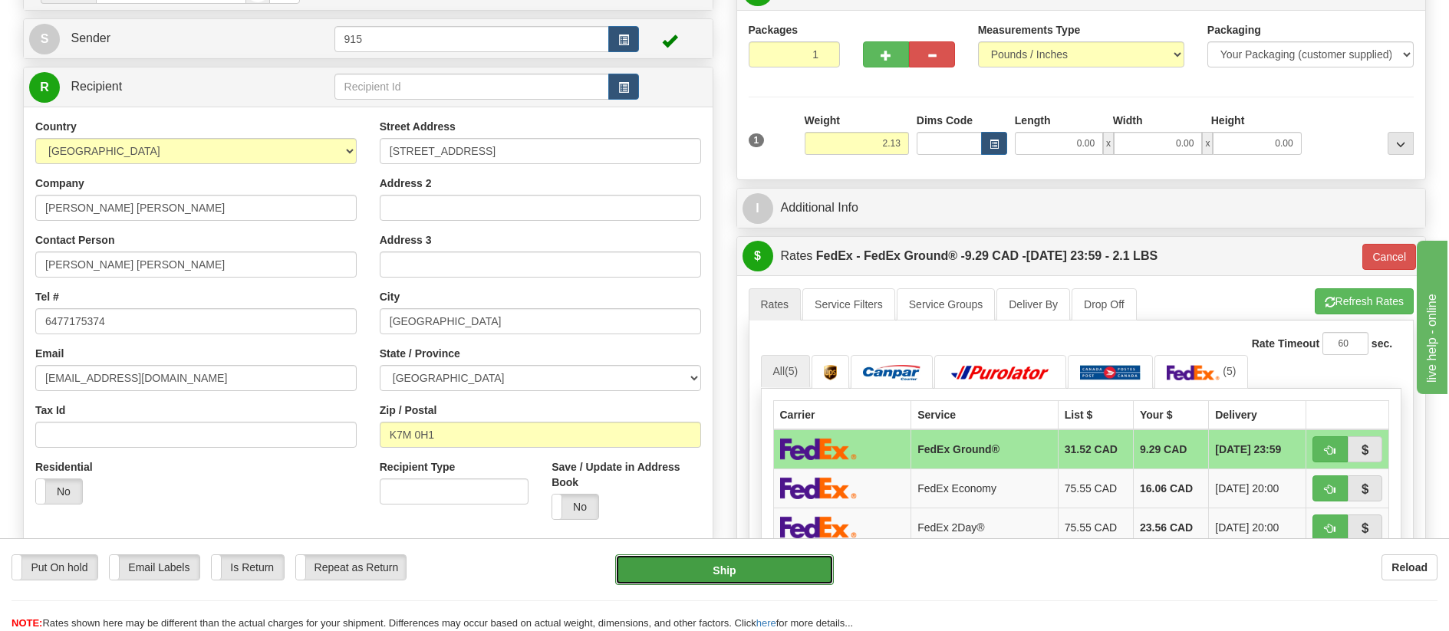
click at [672, 572] on button "Ship" at bounding box center [724, 569] width 219 height 31
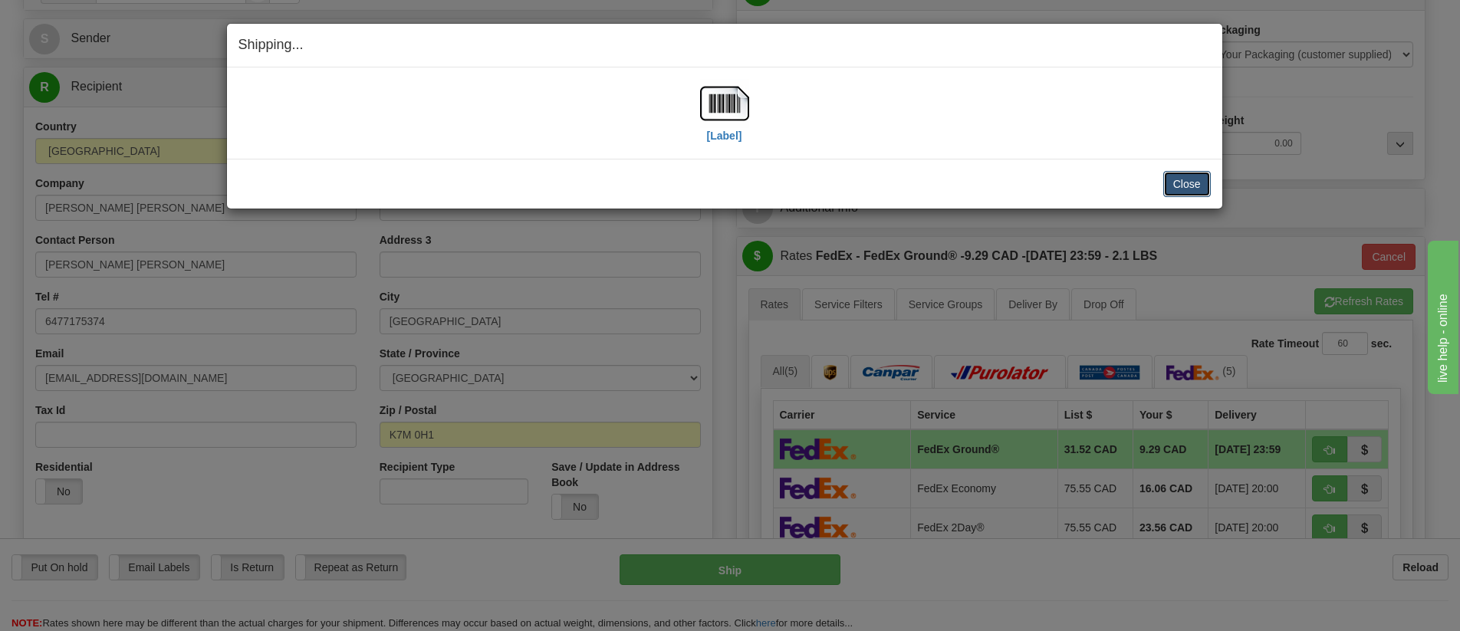
click at [1181, 184] on button "Close" at bounding box center [1187, 184] width 48 height 26
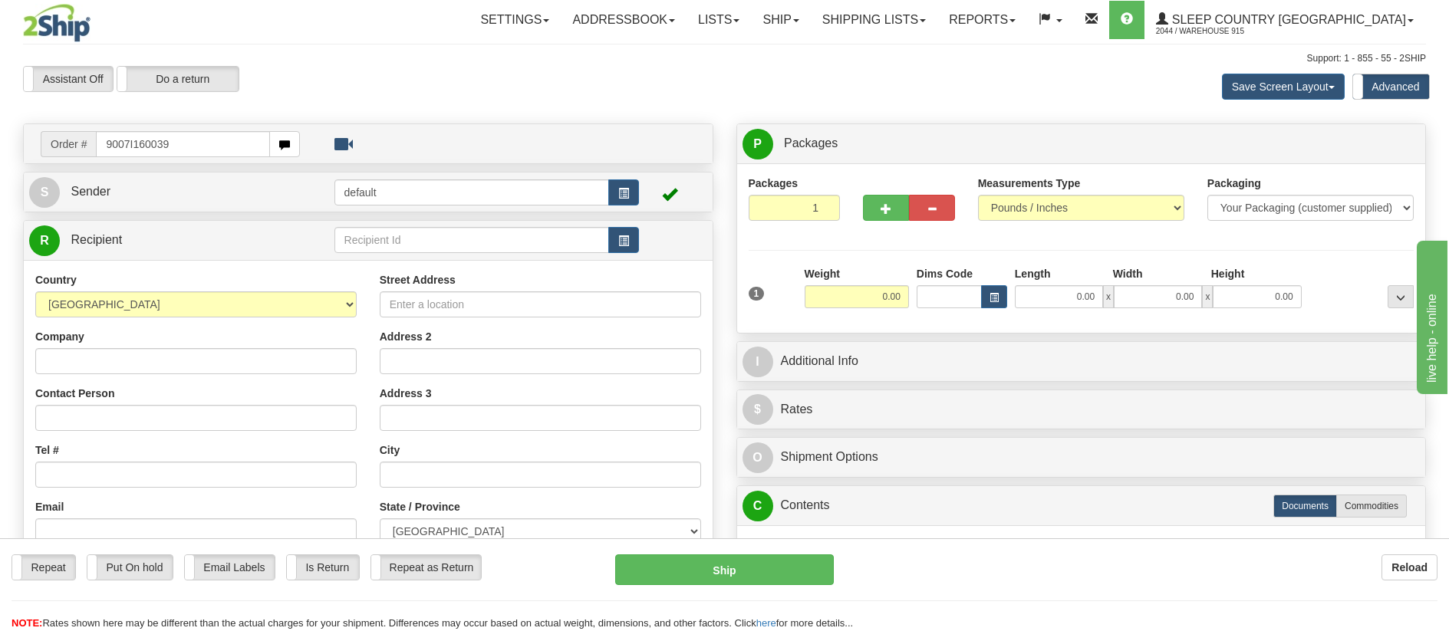
type input "9007I160039"
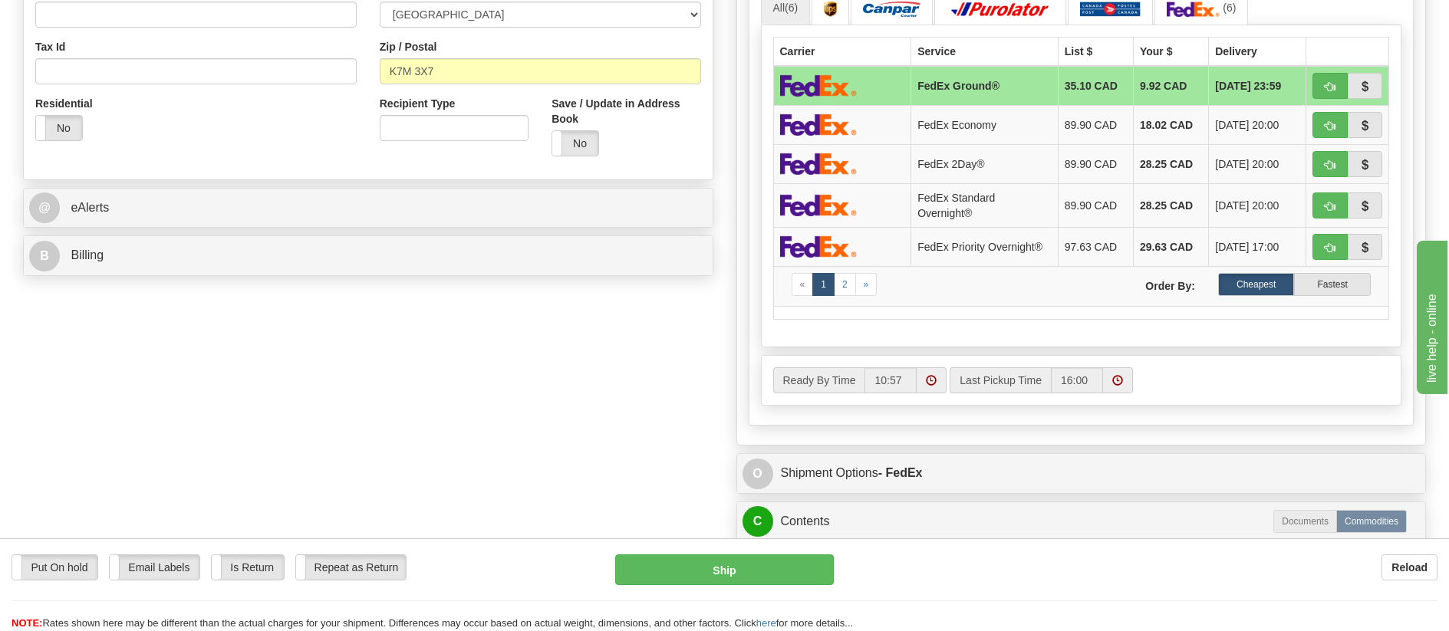
scroll to position [537, 0]
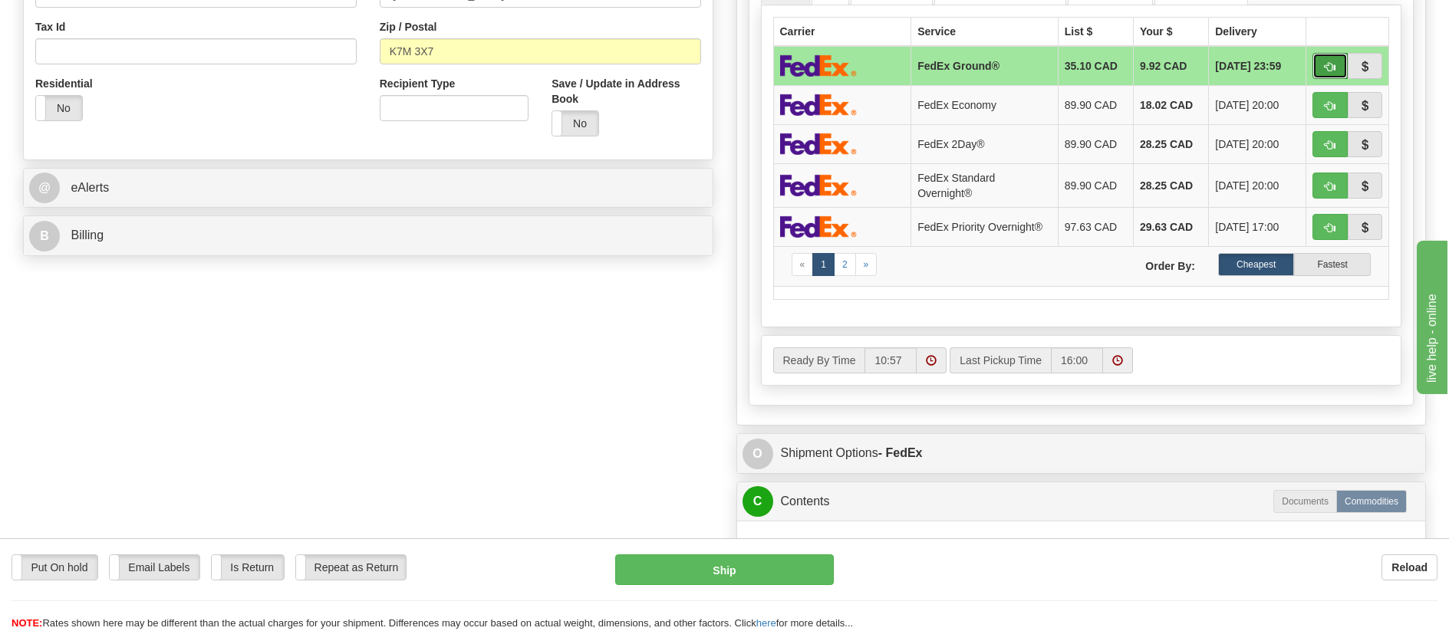
click at [1335, 62] on button "button" at bounding box center [1329, 66] width 35 height 26
type input "92"
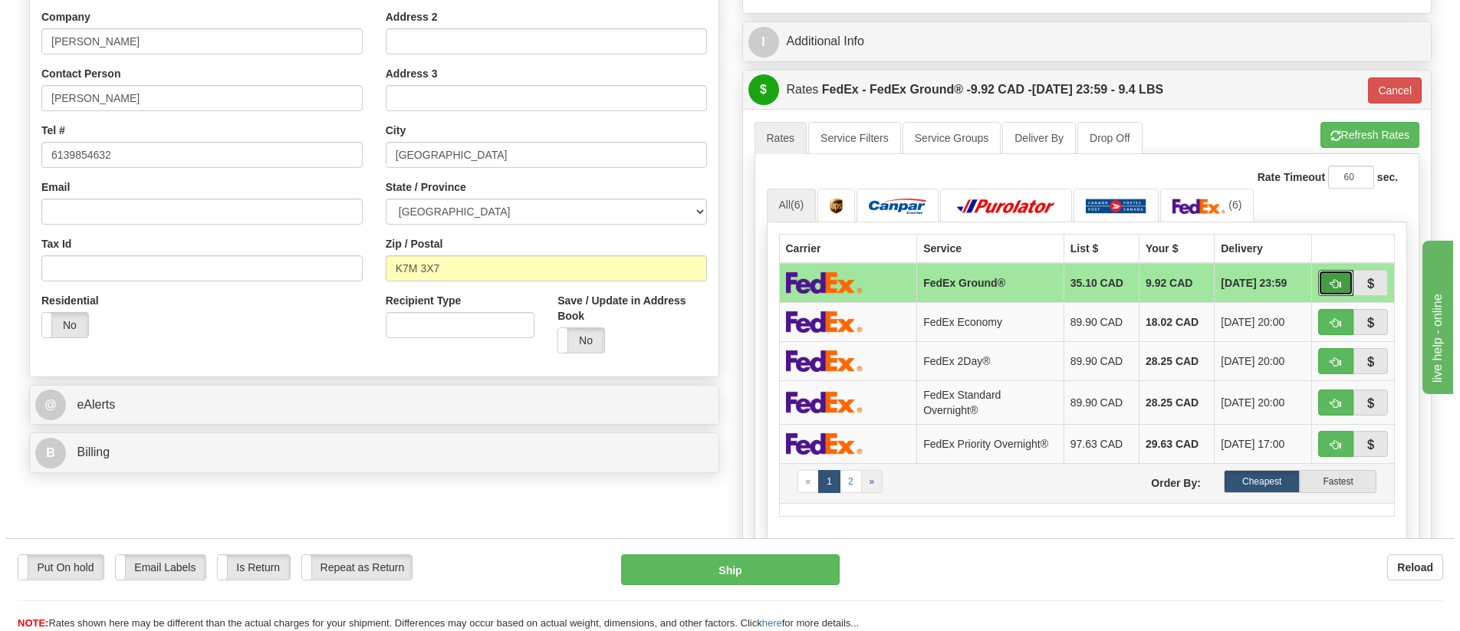
scroll to position [307, 0]
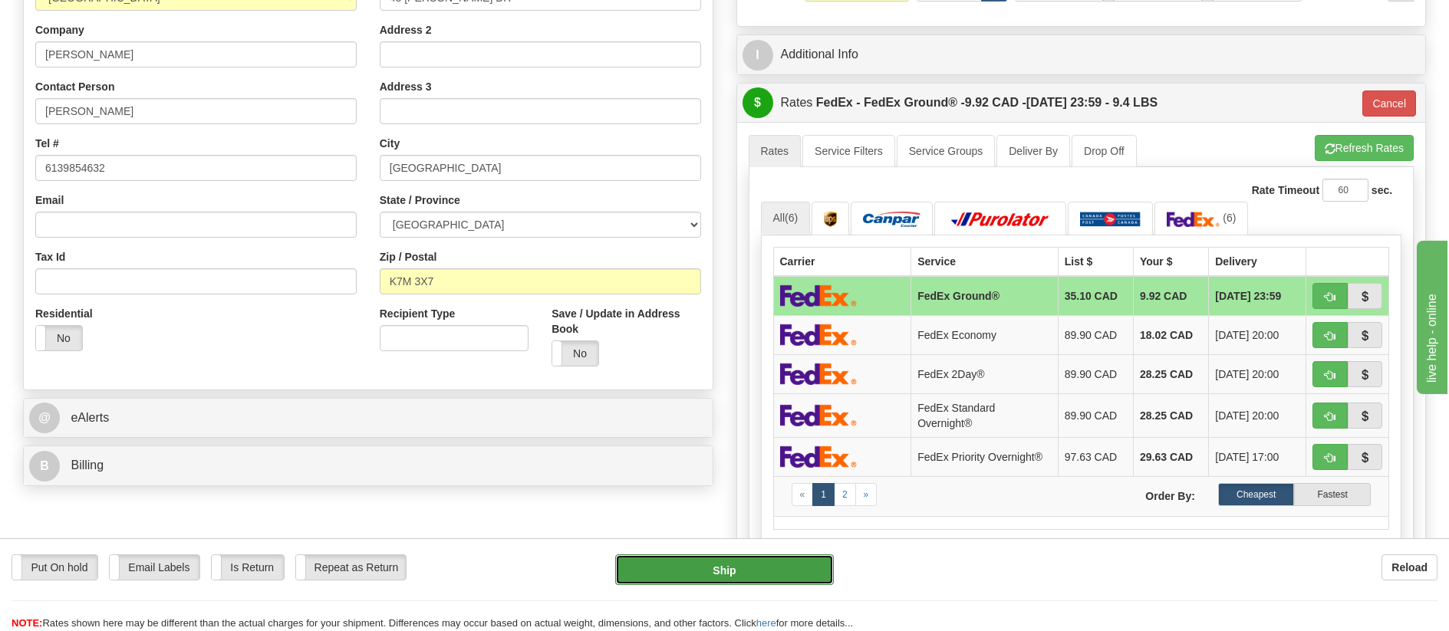
click at [807, 571] on button "Ship" at bounding box center [724, 569] width 219 height 31
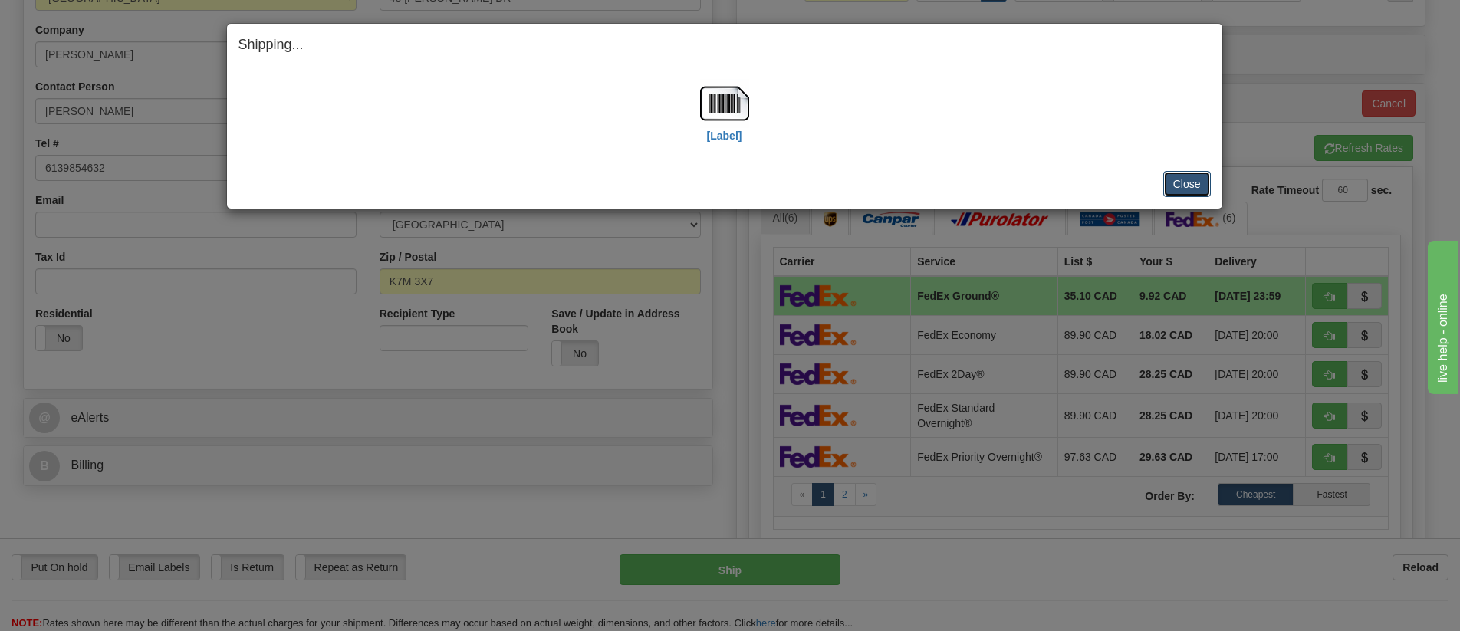
click at [1170, 175] on button "Close" at bounding box center [1187, 184] width 48 height 26
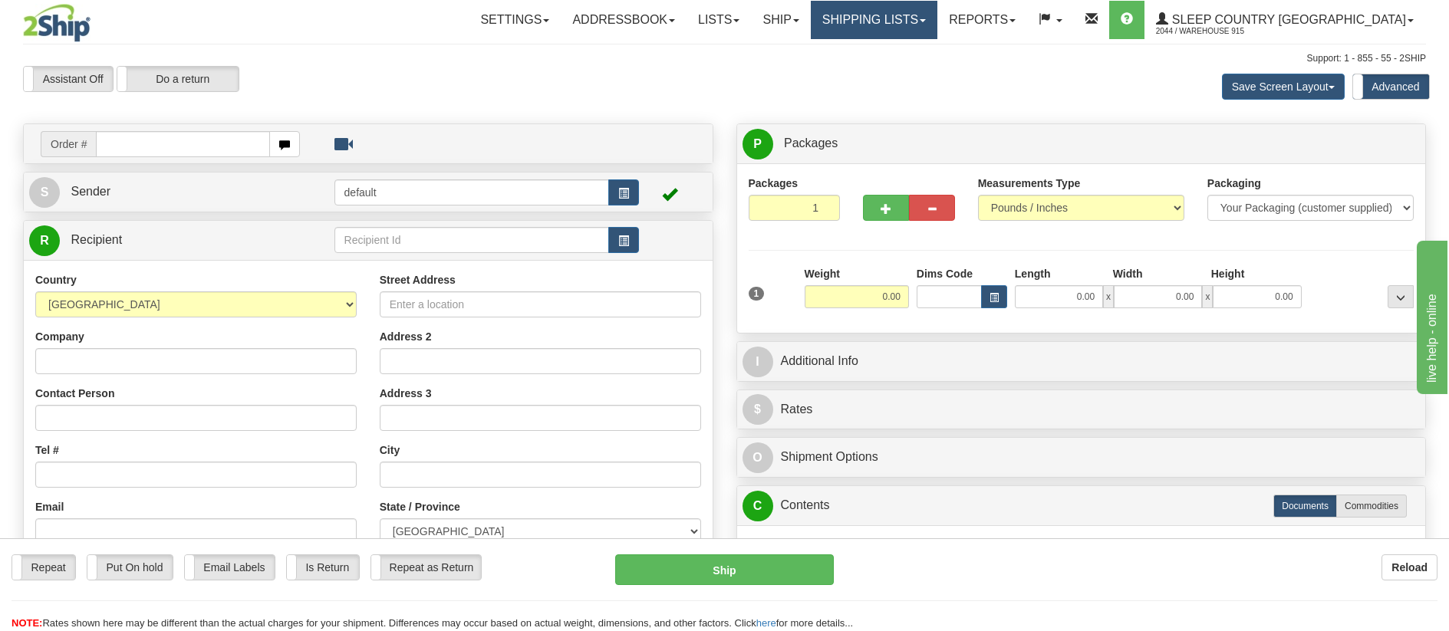
click at [937, 14] on link "Shipping lists" at bounding box center [874, 20] width 127 height 38
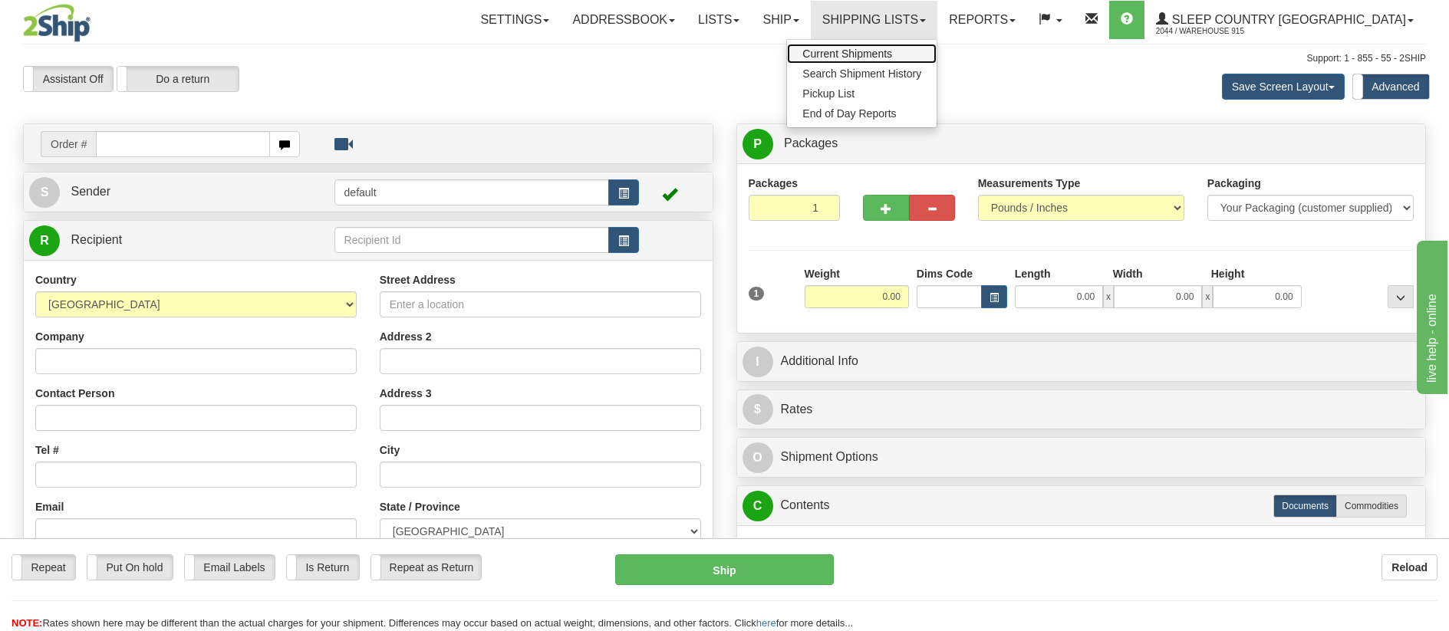
click at [892, 50] on span "Current Shipments" at bounding box center [847, 54] width 90 height 12
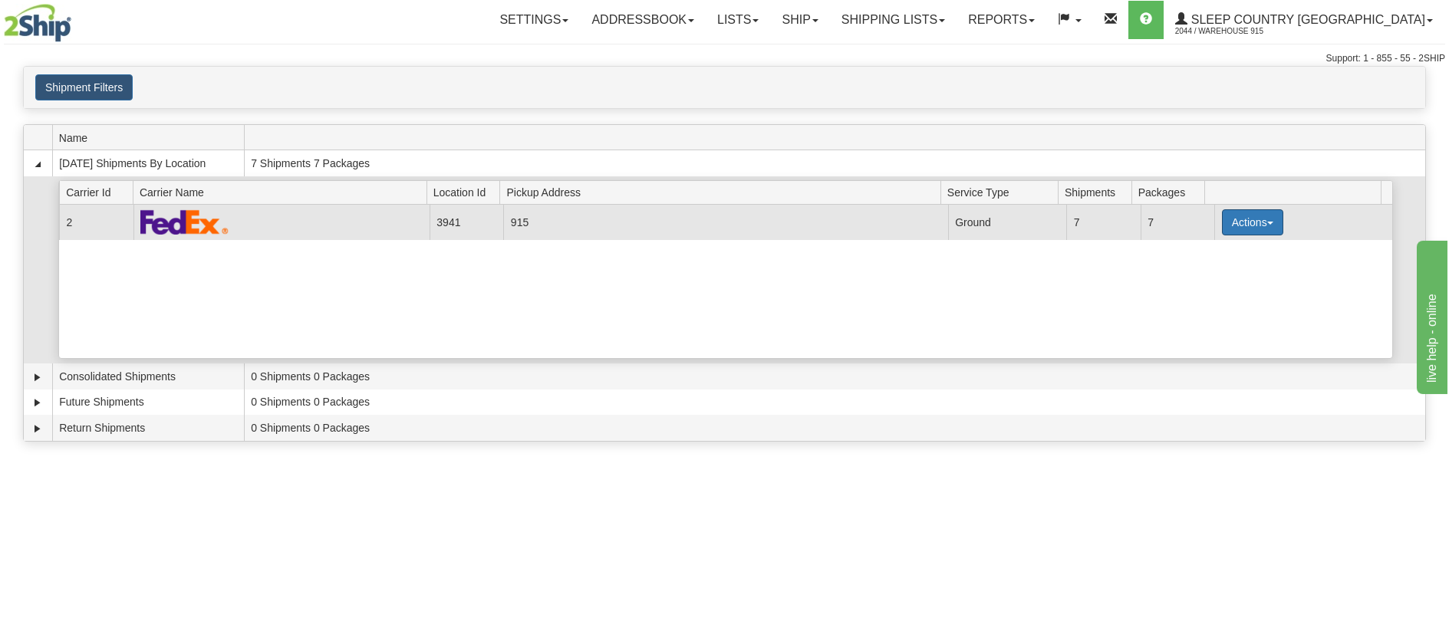
click at [1262, 216] on button "Actions" at bounding box center [1252, 222] width 61 height 26
click at [1211, 331] on link "Print" at bounding box center [1220, 331] width 123 height 20
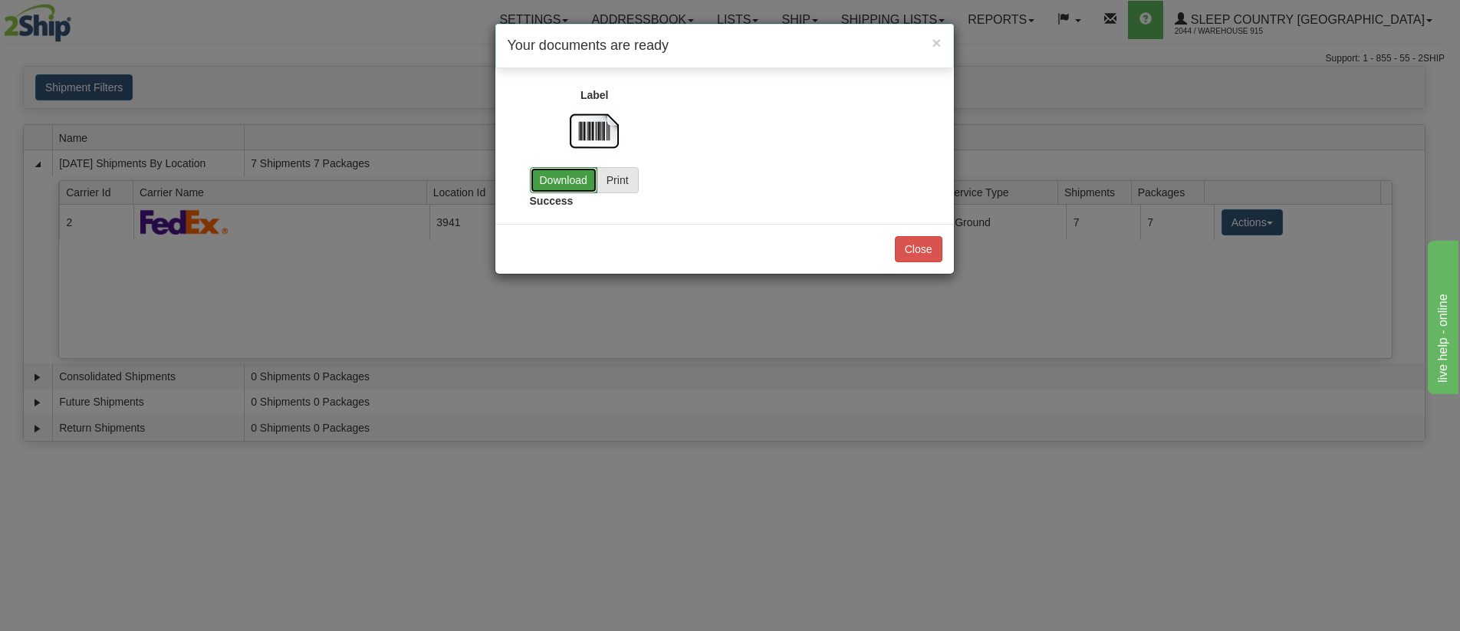
click at [532, 184] on link "Download" at bounding box center [563, 180] width 67 height 26
click at [921, 255] on button "Close" at bounding box center [919, 249] width 48 height 26
